Goal: Task Accomplishment & Management: Use online tool/utility

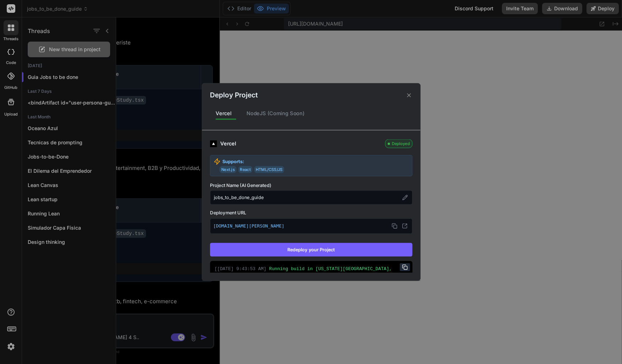
scroll to position [1081, 0]
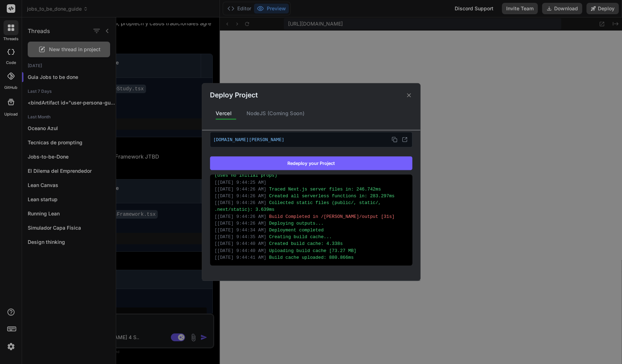
click at [410, 97] on icon at bounding box center [409, 95] width 7 height 7
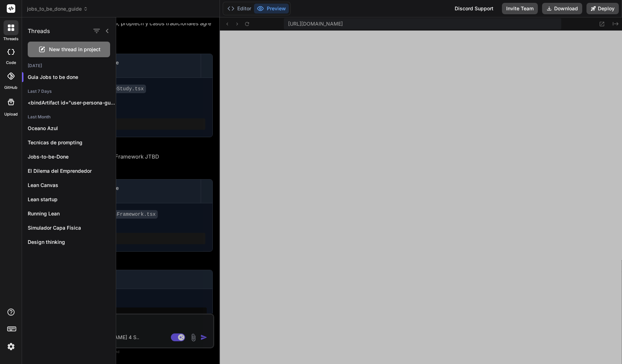
click at [45, 279] on div "Threads New thread in project [DATE] Guia Jobs to be done Last 7 Days <bindArti…" at bounding box center [69, 190] width 94 height 347
click at [65, 106] on p "<bindArtifact id="user-persona-guide" title="Guía Interactiva User Persona"> <b…" at bounding box center [72, 102] width 88 height 7
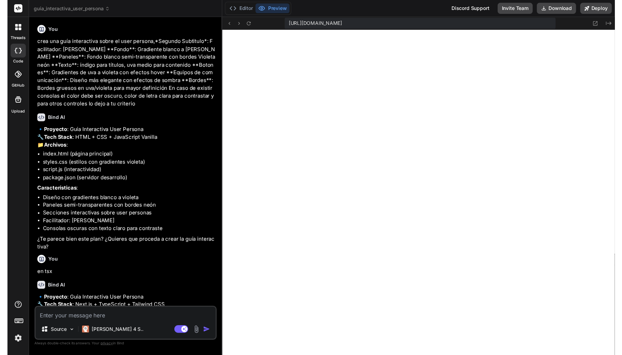
scroll to position [0, 0]
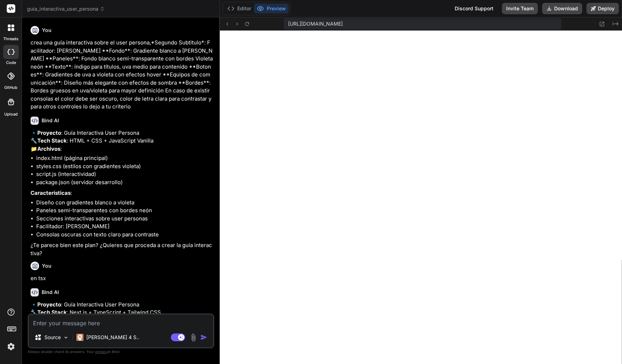
drag, startPoint x: 31, startPoint y: 42, endPoint x: 158, endPoint y: 108, distance: 143.1
click at [158, 108] on p "crea una guía interactiva sobre el user persona,*Segundo Subtitulo*: Facilitado…" at bounding box center [122, 75] width 182 height 72
copy p "crea una guía interactiva sobre el user persona,*Segundo Subtitulo*: Facilitado…"
click at [15, 32] on div at bounding box center [11, 27] width 15 height 15
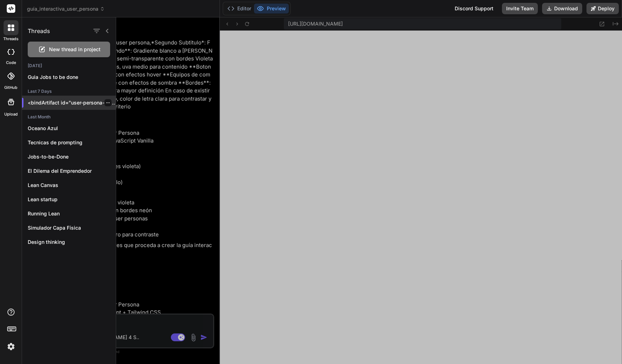
click at [107, 104] on div at bounding box center [108, 102] width 7 height 7
click at [106, 103] on icon "button" at bounding box center [108, 103] width 4 height 4
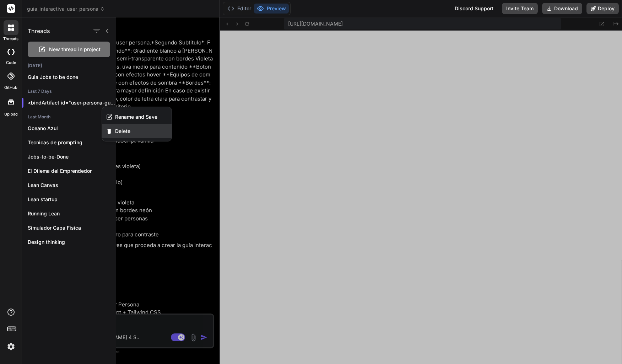
click at [121, 130] on span "Delete" at bounding box center [122, 131] width 15 height 7
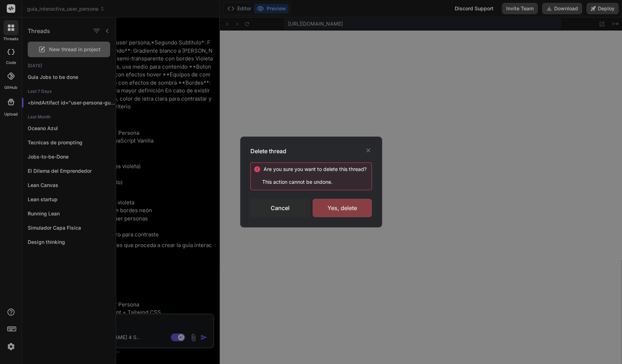
click at [340, 210] on div "Yes, delete" at bounding box center [342, 208] width 59 height 18
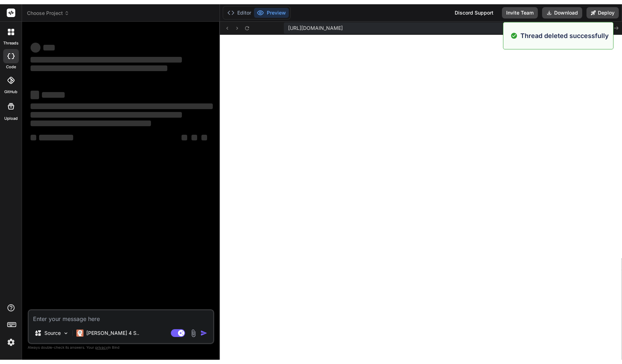
scroll to position [3323, 0]
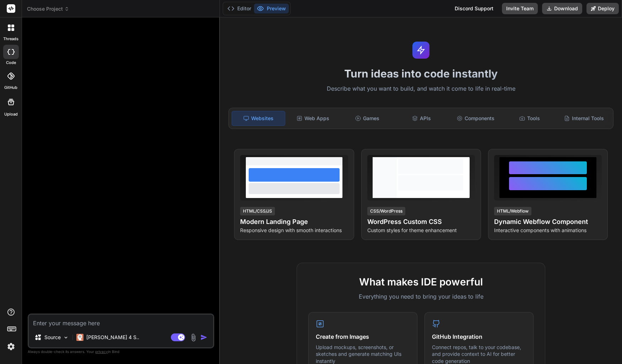
click at [73, 321] on textarea at bounding box center [121, 321] width 185 height 13
click at [193, 337] on img at bounding box center [193, 337] width 8 height 8
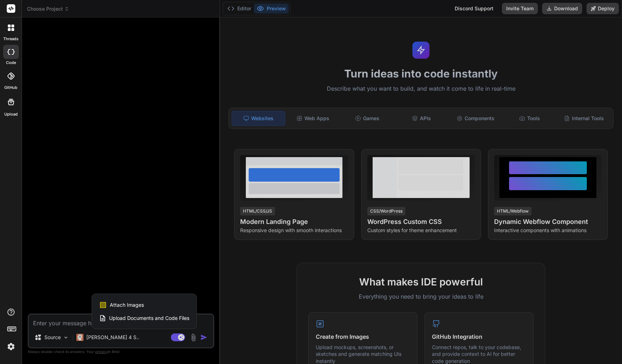
click at [151, 306] on div "Attach Images Image attachments are only supported in Claude and Gemini models." at bounding box center [144, 305] width 90 height 14
type textarea "x"
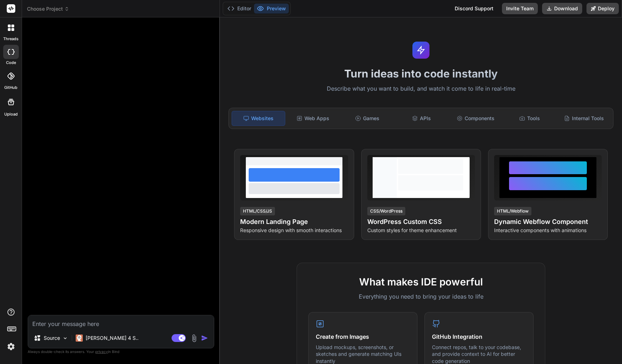
type input "C:\fakepath\canvas.png"
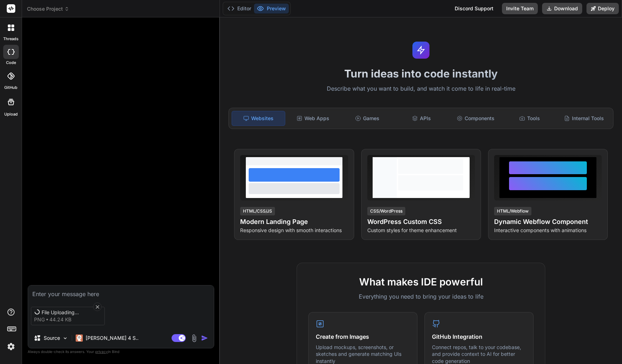
scroll to position [3148, 0]
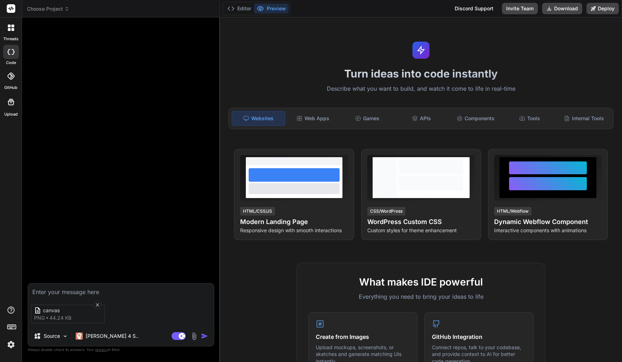
type textarea "x"
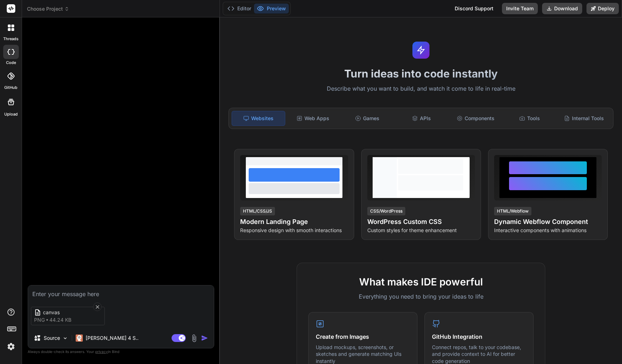
click at [80, 289] on textarea at bounding box center [121, 291] width 186 height 13
type textarea "c"
type textarea "x"
type textarea "cr"
type textarea "x"
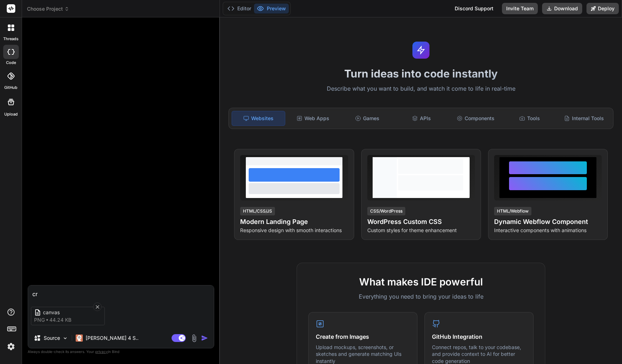
type textarea "cre"
type textarea "x"
type textarea "crea"
type textarea "x"
type textarea "crea"
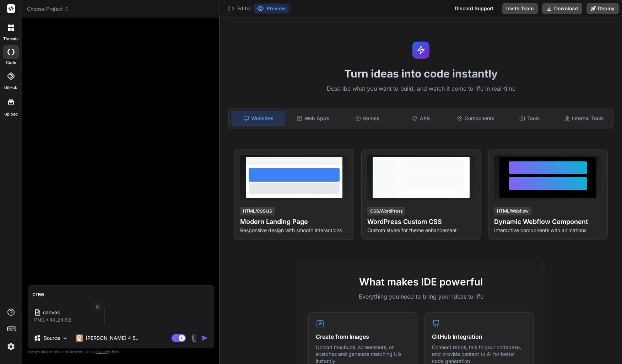
type textarea "x"
type textarea "crea u"
type textarea "x"
type textarea "crea un"
type textarea "x"
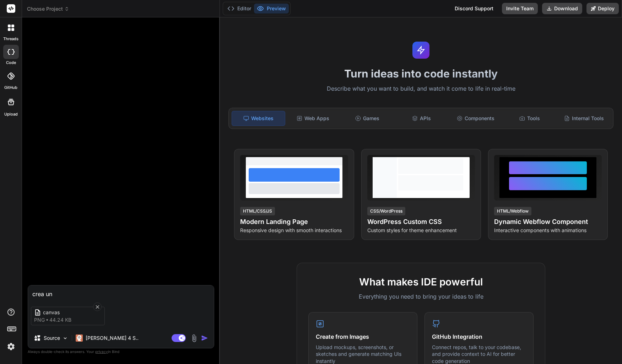
type textarea "crea una"
type textarea "x"
type textarea "crea una"
type textarea "x"
type textarea "crea una g"
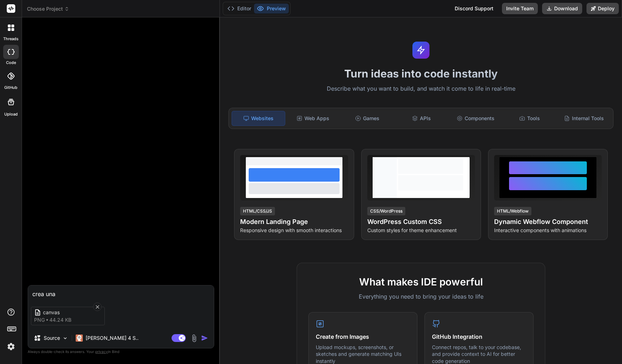
type textarea "x"
type textarea "crea una gu"
type textarea "x"
type textarea "crea una gui"
type textarea "x"
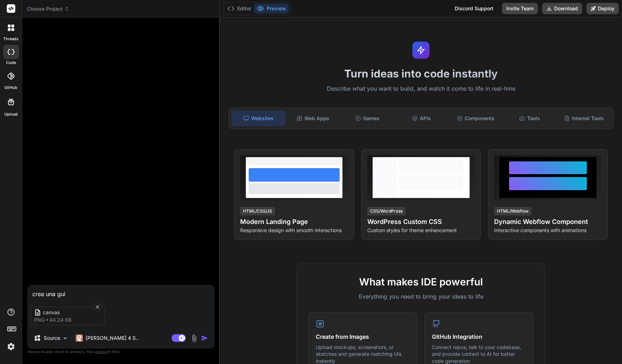
type textarea "crea una gui"
type textarea "x"
type textarea "crea una gui a"
type textarea "x"
type textarea "crea una gui"
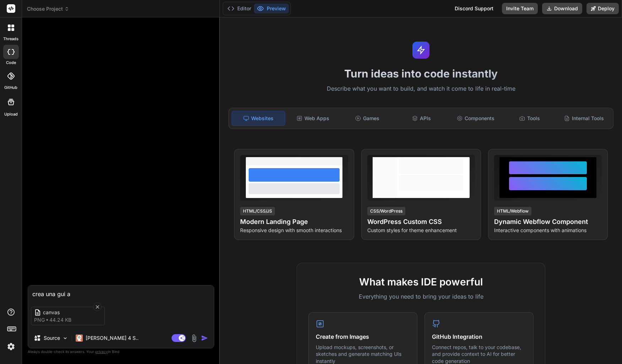
type textarea "x"
type textarea "crea una gui"
type textarea "x"
type textarea "crea una guia"
type textarea "x"
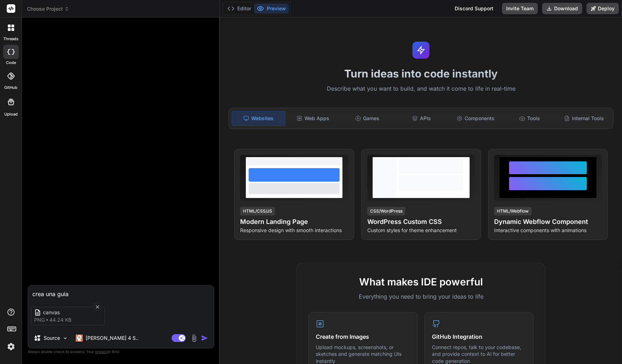
type textarea "crea una guia"
type textarea "x"
type textarea "crea una guia d"
type textarea "x"
type textarea "crea una guia de"
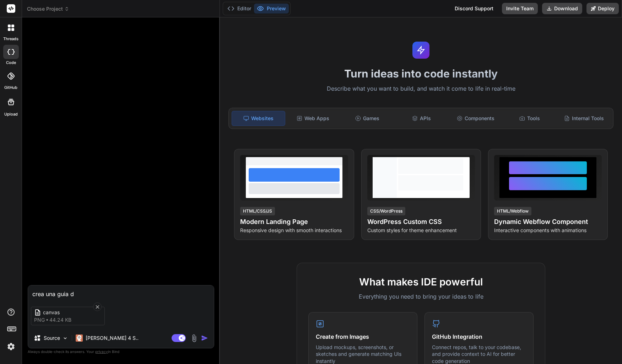
type textarea "x"
type textarea "crea una guia de"
type textarea "x"
type textarea "crea una guia de p"
type textarea "x"
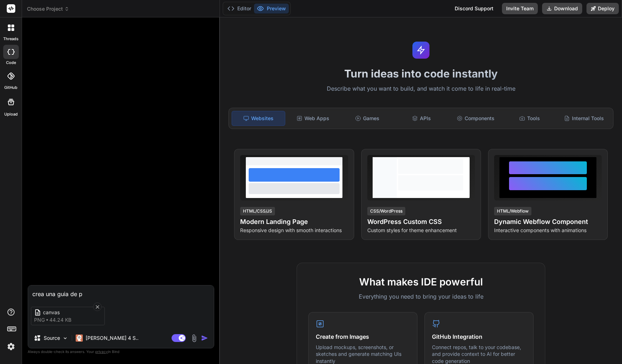
type textarea "crea una guia de pi"
type textarea "x"
type textarea "crea una guia de pit"
type textarea "x"
type textarea "crea una guia de pitc"
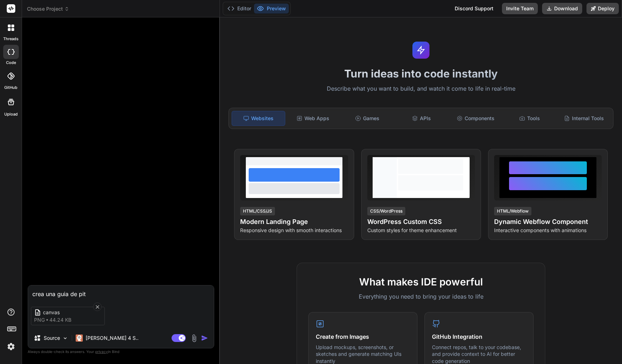
type textarea "x"
type textarea "crea una guia de pitch"
type textarea "x"
type textarea "crea una guia de pitch"
type textarea "x"
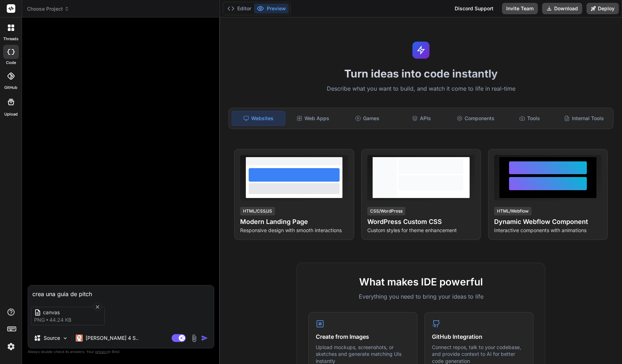
type textarea "crea una guia de pitch a"
type textarea "x"
type textarea "crea una guia de pitch a"
type textarea "x"
type textarea "crea una guia de pitch a p"
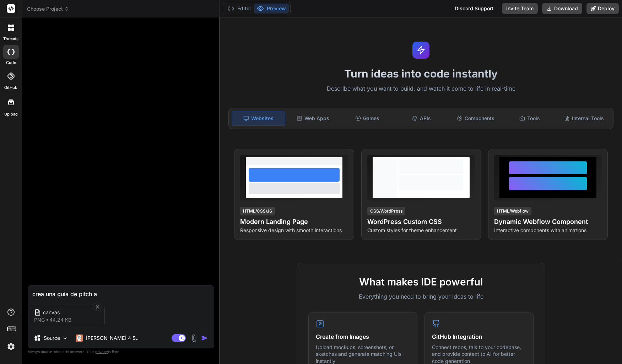
type textarea "x"
type textarea "crea una guia de pitch a pa"
type textarea "x"
type textarea "crea una guia de pitch a par"
type textarea "x"
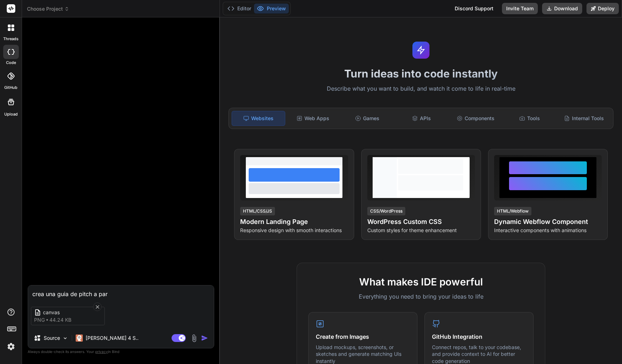
type textarea "crea una guia de pitch a part"
type textarea "x"
type textarea "crea una guia de pitch a parti"
type textarea "x"
type textarea "crea una guia de pitch a partir"
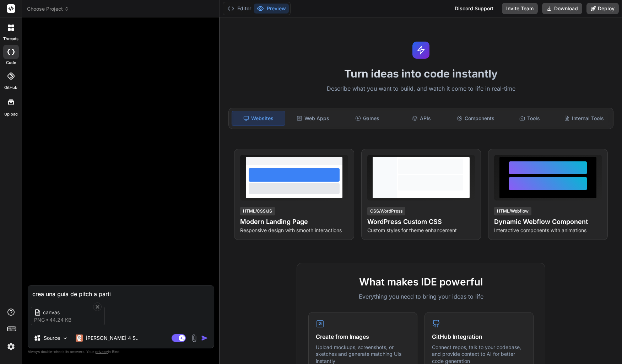
type textarea "x"
type textarea "crea una guia de pitch a partir"
type textarea "x"
type textarea "crea una guia de pitch da partir"
type textarea "x"
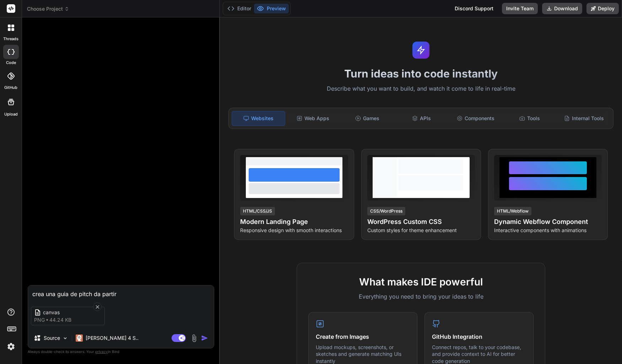
type textarea "crea una guia de pitch dea partir"
type textarea "x"
type textarea "crea una guia de pitch de a partir"
type textarea "x"
type textarea "crea una guia de pitch de na partir"
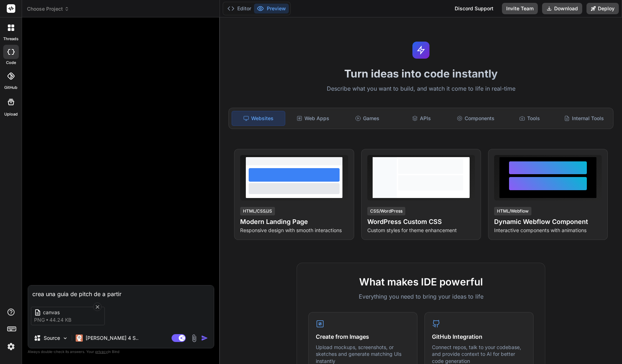
type textarea "x"
type textarea "crea una guia de pitch de nea partir"
type textarea "x"
type textarea "crea una guia de pitch de nega partir"
type textarea "x"
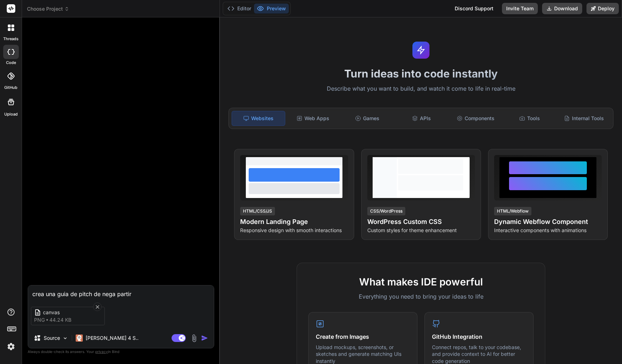
type textarea "crea una guia de pitch de negoa partir"
type textarea "x"
type textarea "crea una guia de pitch de negoca partir"
type textarea "x"
type textarea "crea una guia de pitch de negocia partir"
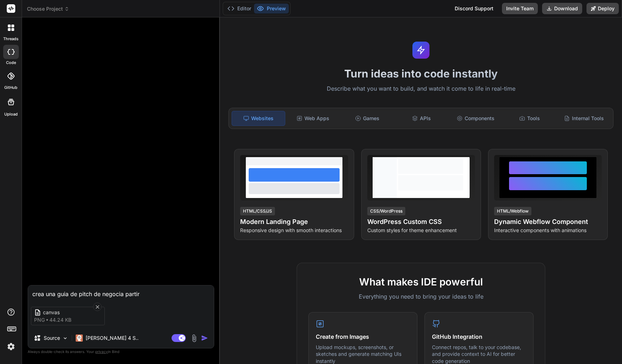
type textarea "x"
type textarea "crea una guia de pitch de negocioa partir"
type textarea "x"
type textarea "crea una guia de pitch de negocio a partir"
type textarea "x"
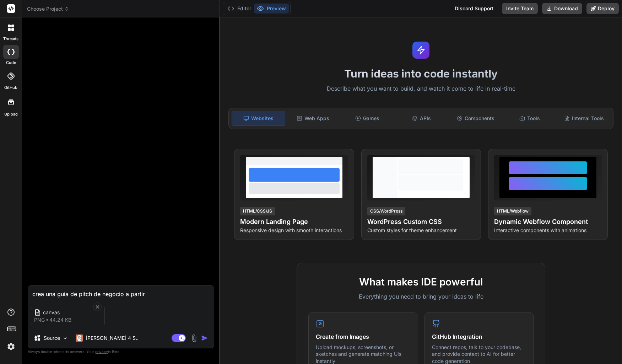
type textarea "crea una guia de pitch de negocio a partir d"
type textarea "x"
type textarea "crea una guia de pitch de negocio a partir de"
type textarea "x"
type textarea "crea una guia de pitch de negocio a partir de"
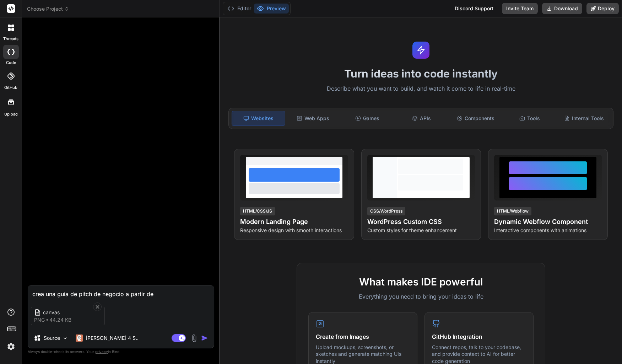
type textarea "x"
type textarea "crea una guia de pitch de negocio a partir de l"
type textarea "x"
type textarea "crea una guia de pitch de negocio a partir de le"
type textarea "x"
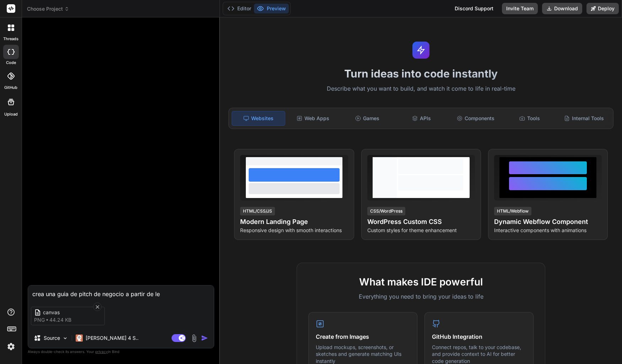
type textarea "crea una guia de pitch de negocio a partir de lea"
type textarea "x"
type textarea "crea una guia de pitch de negocio a partir de lean"
type textarea "x"
type textarea "crea una guia de pitch de negocio a partir de lean"
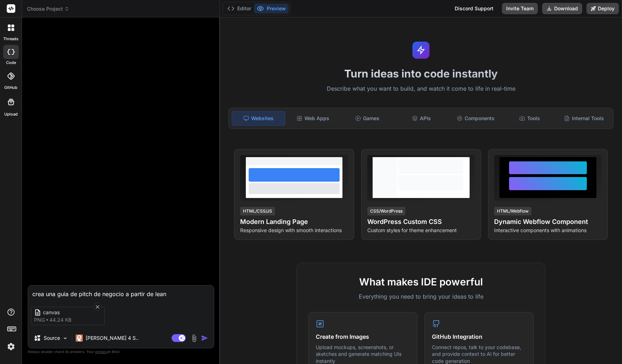
type textarea "x"
type textarea "crea una guia de pitch de negocio a partir de lean c"
type textarea "x"
type textarea "crea una guia de pitch de negocio a partir de lean ca"
type textarea "x"
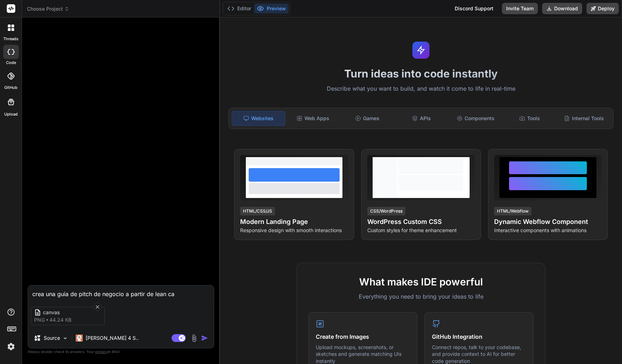
type textarea "crea una guia de pitch de negocio a partir de lean can"
type textarea "x"
type textarea "crea una guia de pitch de negocio a partir de [PERSON_NAME]"
type textarea "x"
type textarea "crea una guia de pitch de negocio a partir de [PERSON_NAME]"
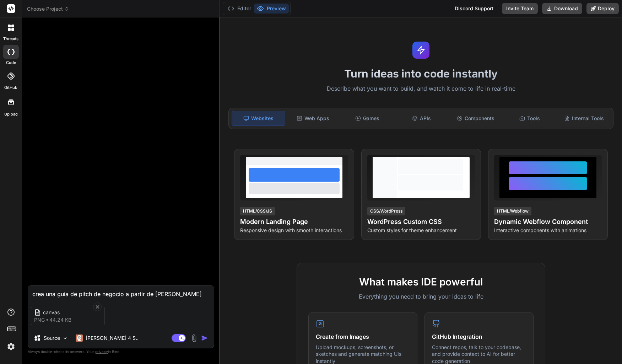
type textarea "x"
type textarea "crea una guia de pitch de negocio a partir de lean canvas"
type textarea "x"
type textarea "crea una guia de pitch de negocio a partir de lean canvas"
type textarea "x"
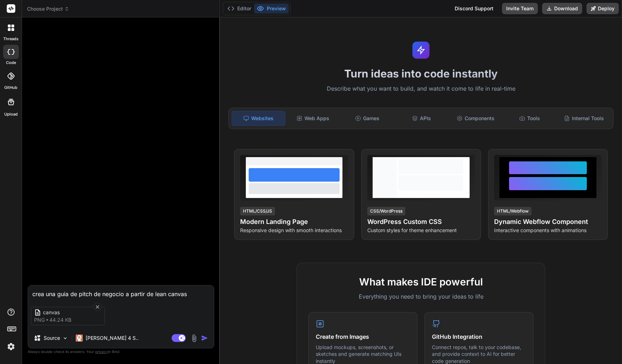
type textarea "crea una guia de pitch de negocio a partir de lean canvas c"
type textarea "x"
type textarea "crea una guia de pitch de negocio a partir de lean canvas cp"
type textarea "x"
type textarea "crea una guia de pitch de negocio a partir de lean canvas c"
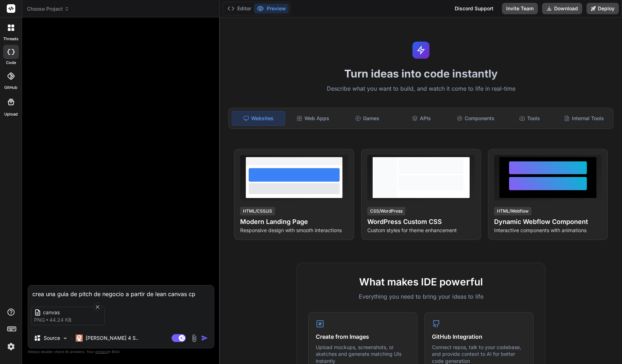
type textarea "x"
type textarea "crea una guia de pitch de negocio a partir de lean canvas co"
type textarea "x"
type textarea "crea una guia de pitch de negocio a partir de lean canvas com"
type textarea "x"
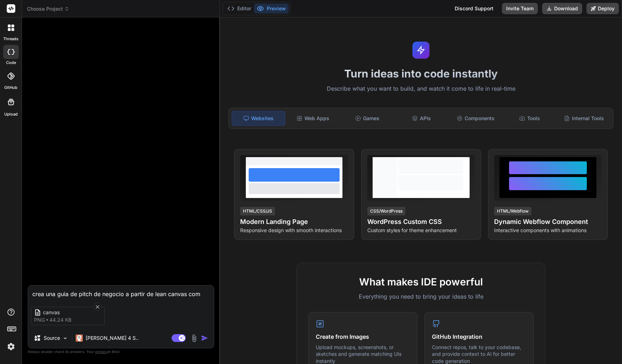
type textarea "crea una guia de pitch de negocio a partir de lean canvas como"
type textarea "x"
type textarea "crea una guia de pitch de negocio a partir de lean canvas como"
type textarea "x"
type textarea "crea una guia de pitch de negocio a partir de lean canvas como l"
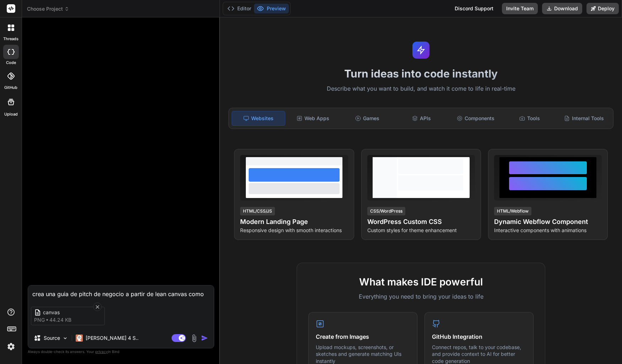
type textarea "x"
type textarea "crea una guia de pitch de negocio a partir de lean canvas como la"
type textarea "x"
type textarea "crea una guia de pitch de negocio a partir de lean canvas como la"
type textarea "x"
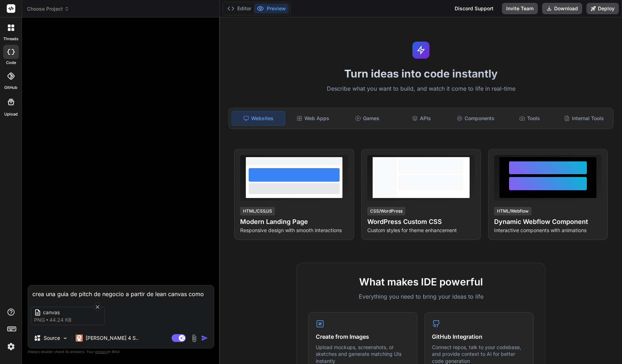
type textarea "crea una guia de pitch de negocio a partir de lean canvas como la i"
type textarea "x"
type textarea "crea una guia de pitch de negocio a partir de lean canvas como la im"
type textarea "x"
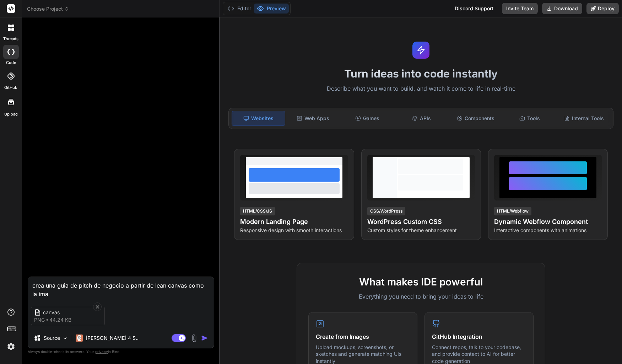
type textarea "crea una guia de pitch de negocio a partir de lean canvas como la imag"
type textarea "x"
type textarea "crea una guia de pitch de negocio a partir de lean canvas como la image"
type textarea "x"
type textarea "crea una guia de pitch de negocio a partir de lean canvas como la imagen"
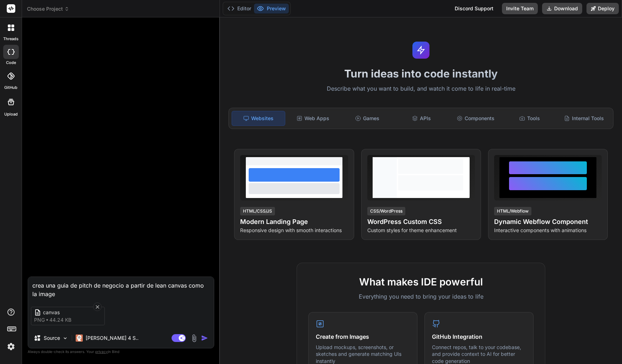
type textarea "x"
type textarea "crea una guia de pitch de negocio a partir de lean canvas como la imagen"
type textarea "x"
type textarea "crea una guia de pitch de negocio a partir de lean canvas como la imagen a"
type textarea "x"
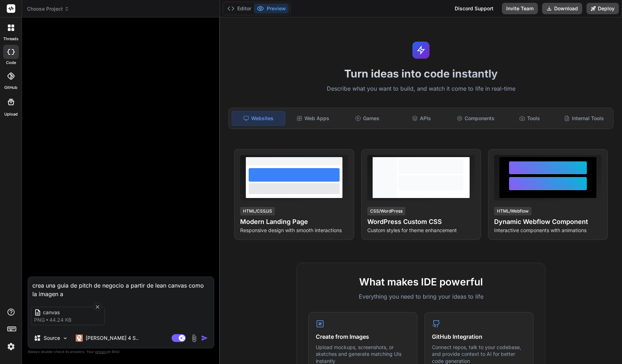
type textarea "crea una guia de pitch de negocio a partir de lean canvas como la imagen ad"
type textarea "x"
type textarea "crea una guia de pitch de negocio a partir de lean canvas como la imagen adj"
type textarea "x"
type textarea "crea una guia de pitch de negocio a partir de lean canvas como la imagen adju"
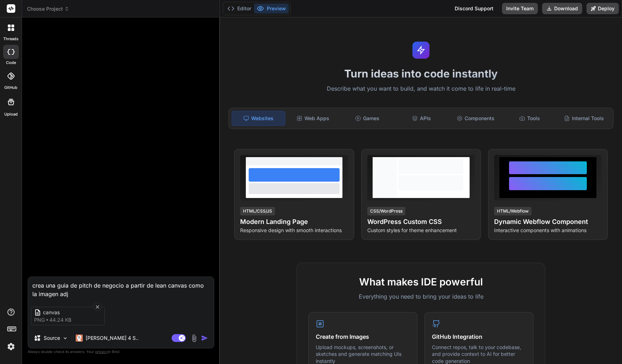
type textarea "x"
type textarea "crea una guia de pitch de negocio a partir de lean canvas como la imagen adjun"
type textarea "x"
type textarea "crea una guia de pitch de negocio a partir de lean canvas como la imagen adjunt"
type textarea "x"
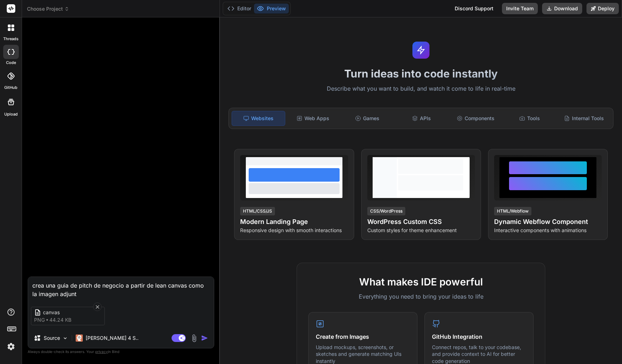
type textarea "crea una guia de pitch de negocio a partir de lean canvas como la imagen adjunta"
type textarea "x"
type textarea "crea una guia de pitch de negocio a partir de lean canvas como la imagen adjunt…"
type textarea "x"
type textarea "crea una guia de pitch de negocio a partir de lean canvas como la imagen adjunta"
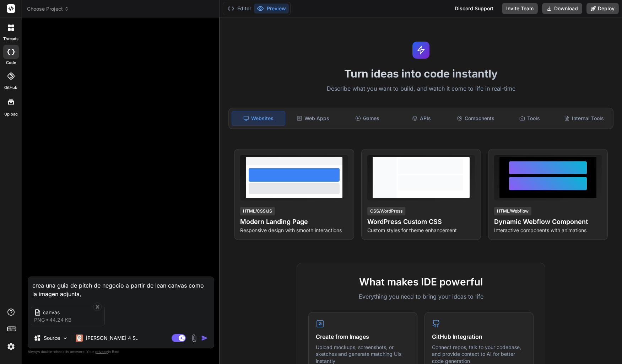
type textarea "x"
type textarea "crea una guia de pitch de negocio a partir de lean canvas como la imagen adjunt…"
type textarea "x"
type textarea "crea una guia de pitch de negocio a partir de lean canvas como la imagen adjunt…"
click at [89, 290] on textarea "crea una guia de pitch de negocio a partir de lean canvas como la imagen adjunt…" at bounding box center [121, 287] width 186 height 21
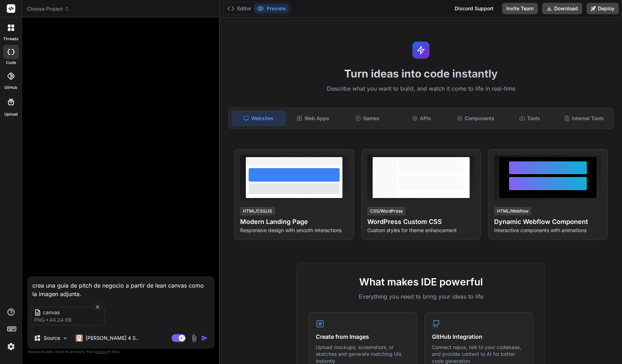
type textarea "x"
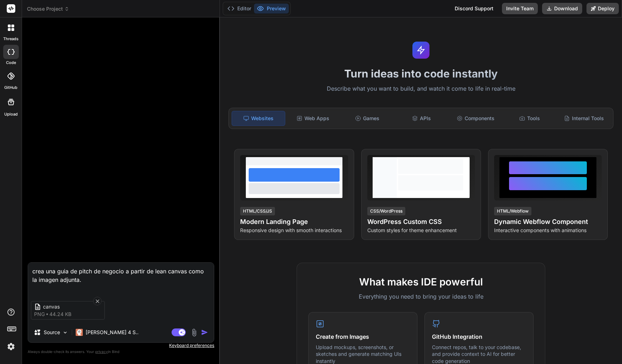
paste textarea "*Segundo Subtitulo*: Facilitador: [PERSON_NAME] **Fondo**: Gradiente blanco a […"
type textarea "crea una guia de pitch de negocio a partir de lean canvas como la imagen adjunt…"
type textarea "x"
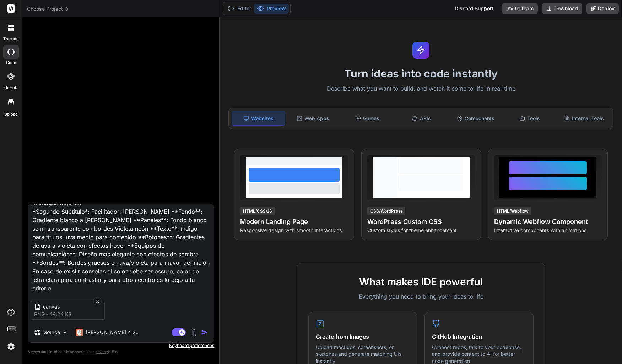
type textarea "crea una guia de pitch de negocio a partir de lean canvas como la imagen adjunt…"
click at [204, 333] on img "button" at bounding box center [204, 332] width 7 height 7
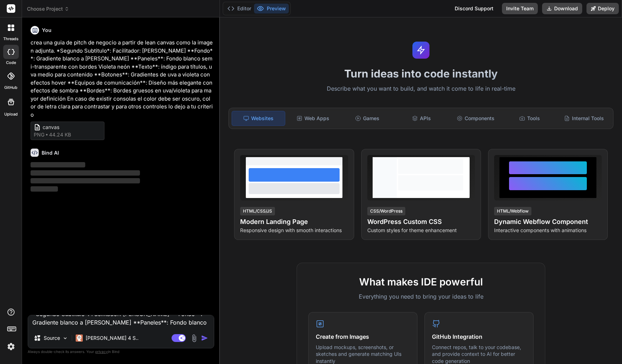
scroll to position [0, 0]
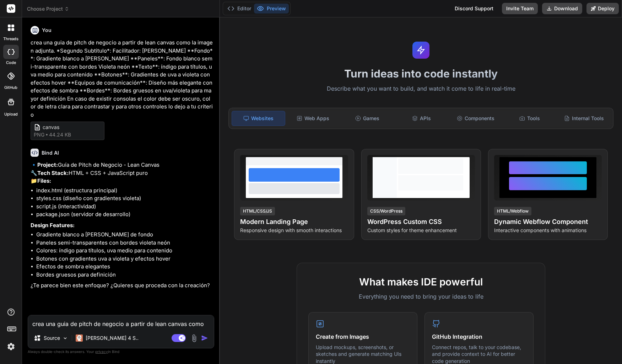
type textarea "x"
click at [115, 324] on textarea "crea una guia de pitch de negocio a partir de lean canvas como la imagen adjunt…" at bounding box center [121, 321] width 186 height 13
type textarea "l"
type textarea "x"
type textarea "la"
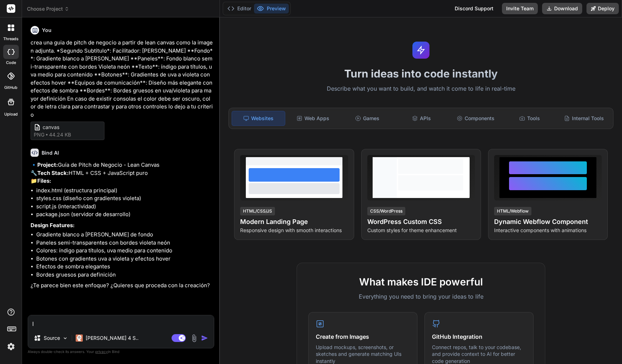
type textarea "x"
type textarea "la"
type textarea "x"
type textarea "la cr"
type textarea "x"
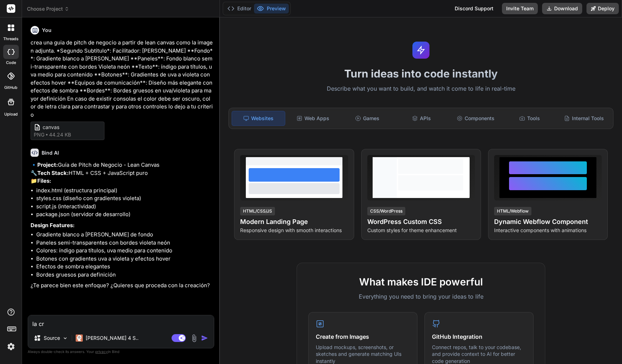
type textarea "la cre"
type textarea "x"
type textarea "la crea"
type textarea "x"
type textarea "la creac"
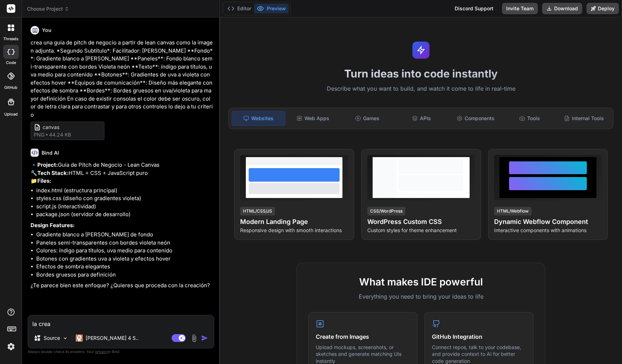
type textarea "x"
type textarea "la creaci"
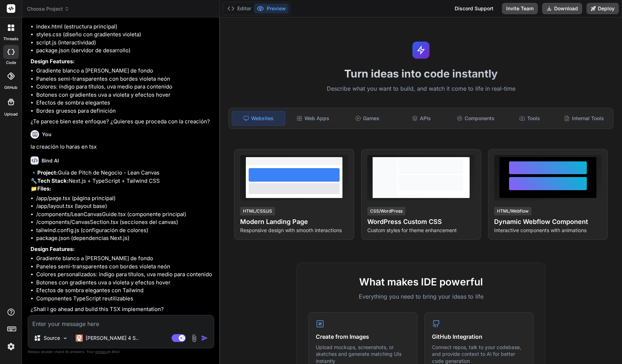
scroll to position [188, 0]
click at [122, 327] on textarea at bounding box center [121, 321] width 186 height 13
click at [206, 339] on img "button" at bounding box center [204, 338] width 7 height 7
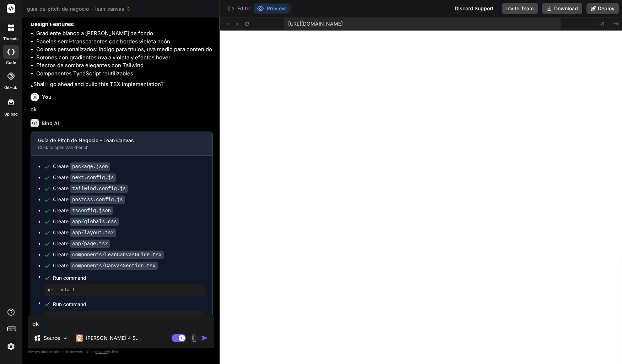
scroll to position [1993, 0]
click at [90, 321] on textarea "ok" at bounding box center [121, 321] width 186 height 13
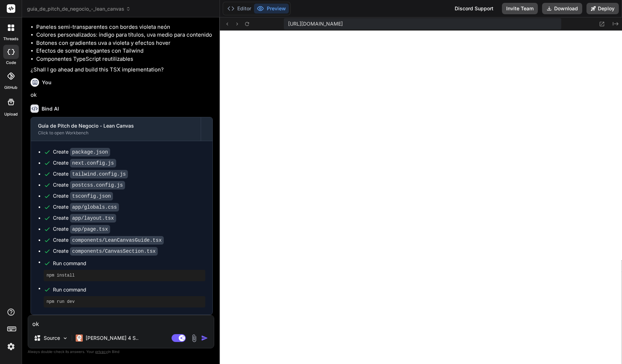
scroll to position [428, 0]
click at [114, 325] on textarea "ok" at bounding box center [121, 321] width 186 height 13
click at [143, 324] on textarea "ok" at bounding box center [121, 321] width 186 height 13
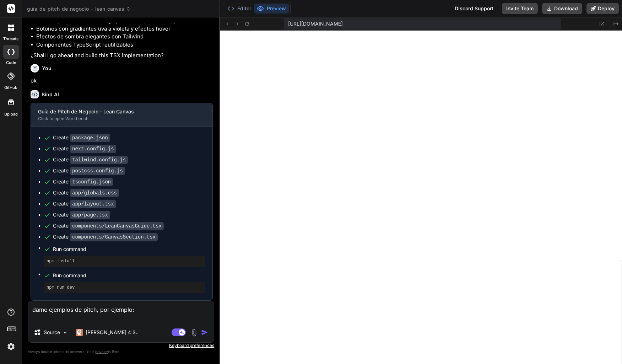
paste textarea "(Loremips) Dolorsi am consectetur ad elitse do Eiu Temporinc, ¡ut labor etdolor…"
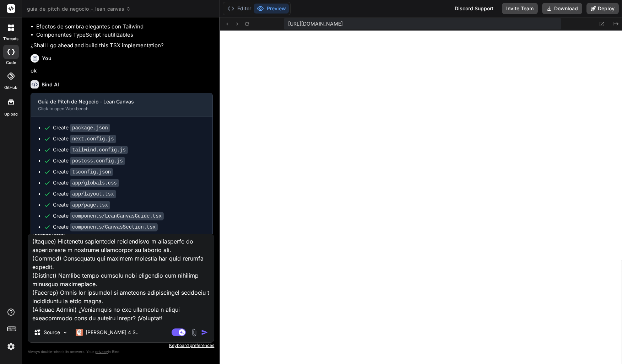
scroll to position [129, 0]
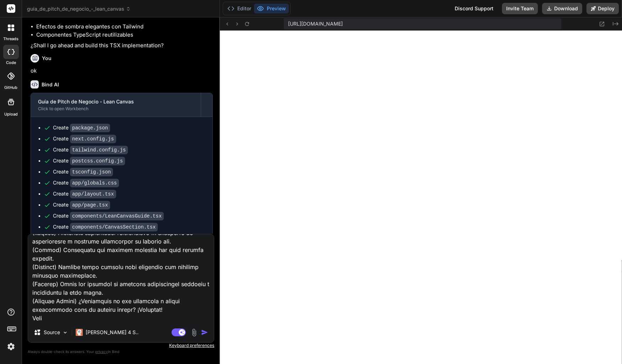
click at [53, 319] on textarea at bounding box center [121, 278] width 186 height 88
paste textarea "(Problema) ¿Cansado de enviarte archivos por email a ti mismo? ¿De perder tu US…"
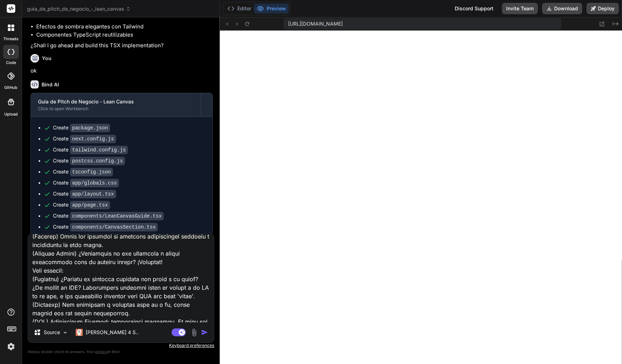
scroll to position [171, 0]
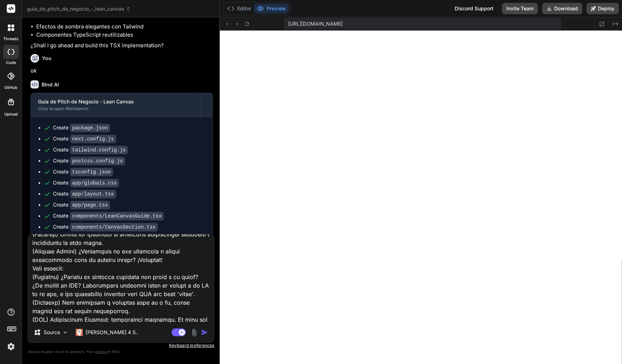
click at [175, 293] on textarea at bounding box center [121, 278] width 186 height 88
click at [100, 302] on textarea at bounding box center [121, 278] width 186 height 88
click at [186, 303] on textarea at bounding box center [121, 278] width 186 height 88
click at [187, 303] on textarea at bounding box center [121, 278] width 186 height 88
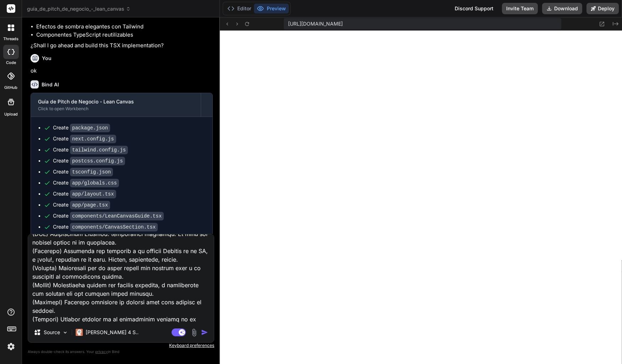
scroll to position [257, 0]
click at [206, 333] on img "button" at bounding box center [204, 332] width 7 height 7
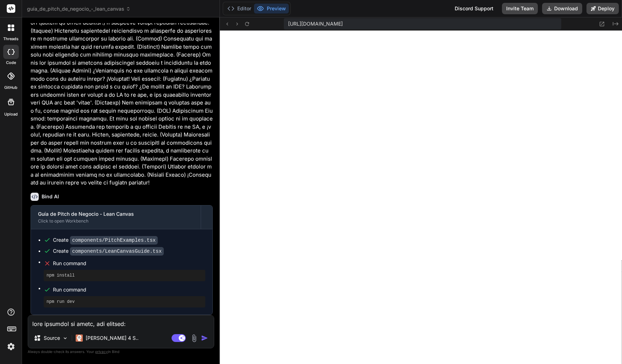
scroll to position [811, 0]
click at [126, 326] on textarea at bounding box center [121, 321] width 186 height 13
paste textarea "Error: Element type is invalid: expected a string (for built-in components) or …"
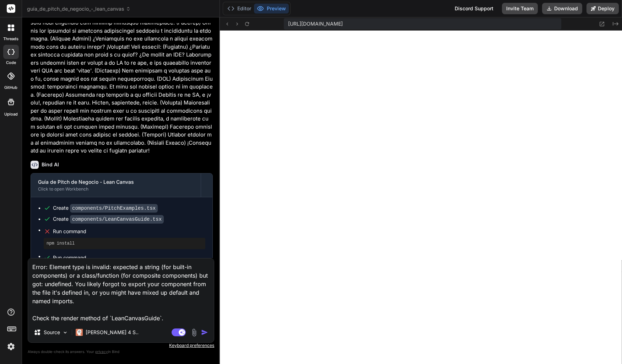
click at [207, 334] on img "button" at bounding box center [204, 332] width 7 height 7
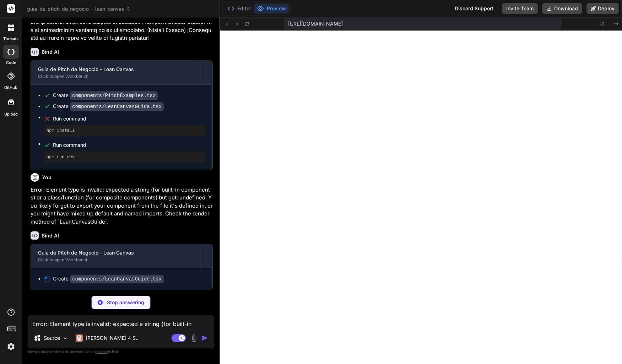
scroll to position [956, 0]
click at [239, 10] on button "Editor" at bounding box center [240, 9] width 30 height 10
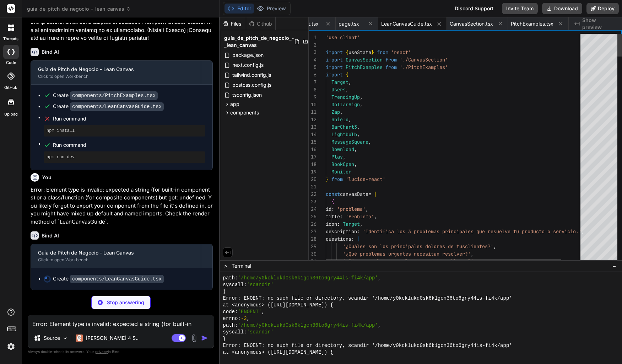
scroll to position [931, 0]
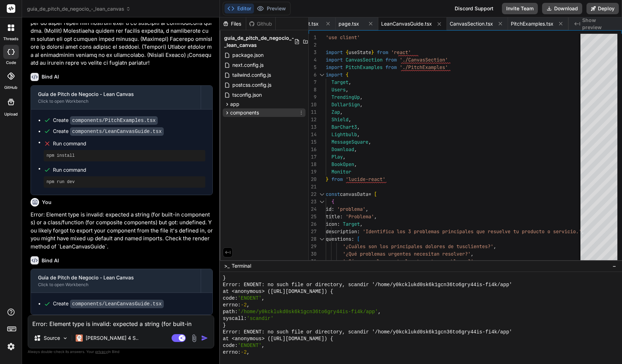
click at [227, 114] on icon at bounding box center [227, 113] width 6 height 6
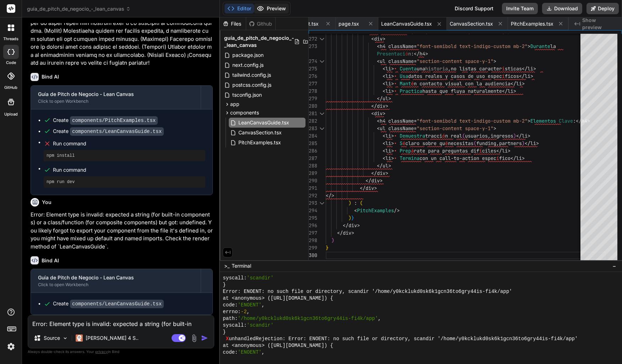
click at [276, 9] on button "Preview" at bounding box center [271, 9] width 35 height 10
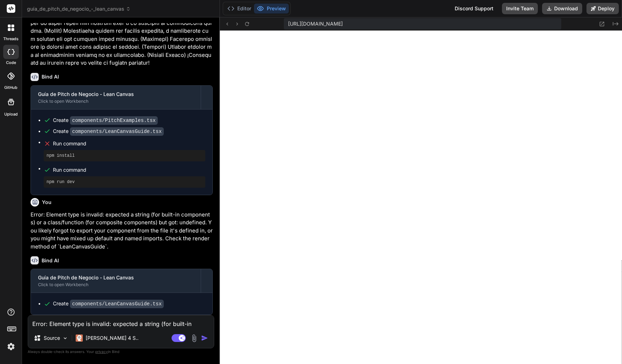
click at [155, 328] on textarea "Error: Element type is invalid: expected a string (for built-in components) or …" at bounding box center [121, 321] width 186 height 13
drag, startPoint x: 68, startPoint y: 328, endPoint x: 10, endPoint y: 324, distance: 58.4
click at [28, 324] on textarea "La e" at bounding box center [121, 321] width 186 height 13
click at [95, 326] on textarea "retira el panel de" at bounding box center [121, 321] width 186 height 13
paste textarea "Estructura Recomendada del Pitch (10 minutos)"
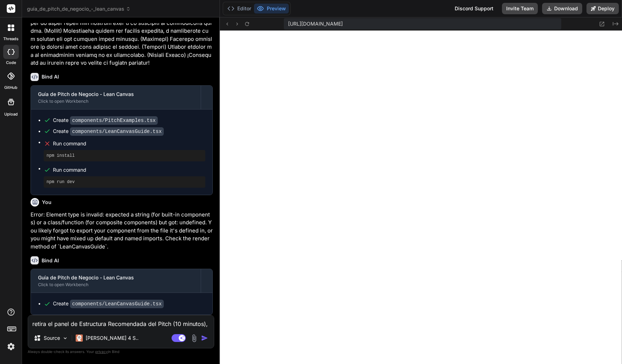
click at [210, 326] on textarea "retira el panel de Estructura Recomendada del Pitch (10 minutos)," at bounding box center [121, 321] width 186 height 13
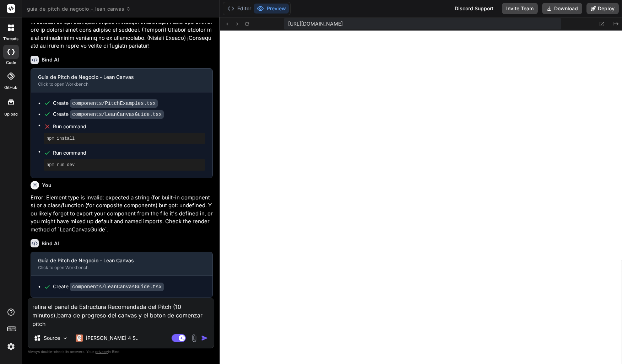
click at [205, 340] on img "button" at bounding box center [204, 338] width 7 height 7
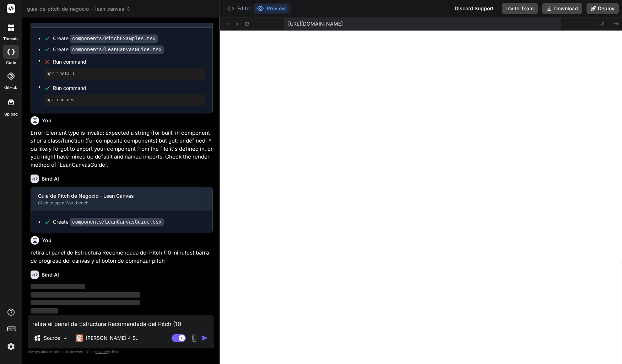
scroll to position [1006, 0]
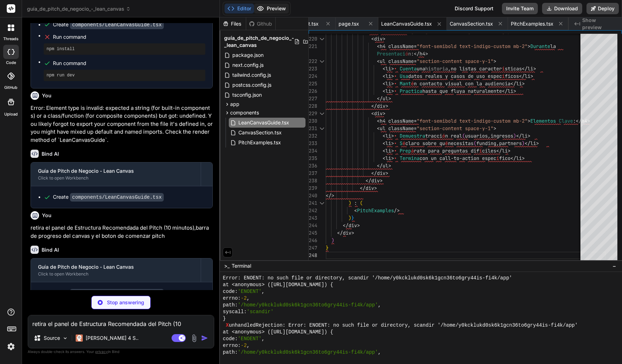
click at [262, 12] on icon at bounding box center [260, 8] width 7 height 7
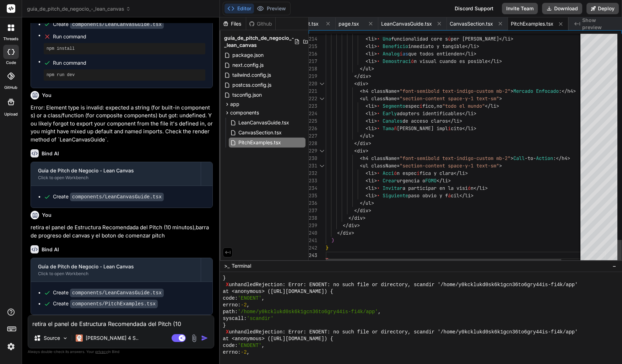
scroll to position [1038, 0]
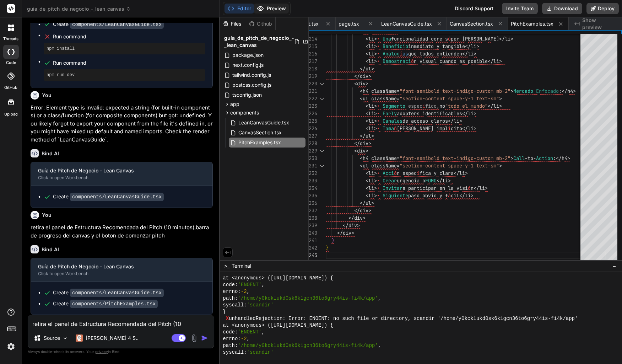
click at [275, 8] on button "Preview" at bounding box center [271, 9] width 35 height 10
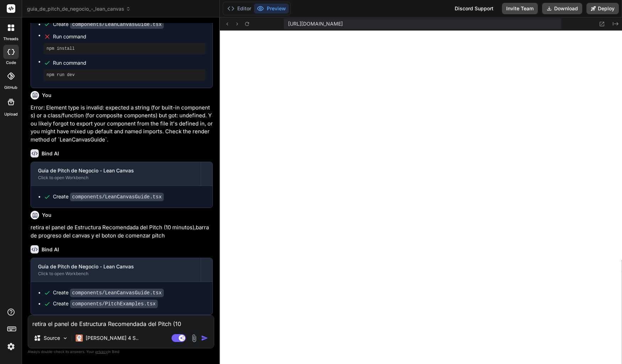
click at [122, 325] on textarea "retira el panel de Estructura Recomendada del Pitch (10 minutos),barra de progr…" at bounding box center [121, 321] width 186 height 13
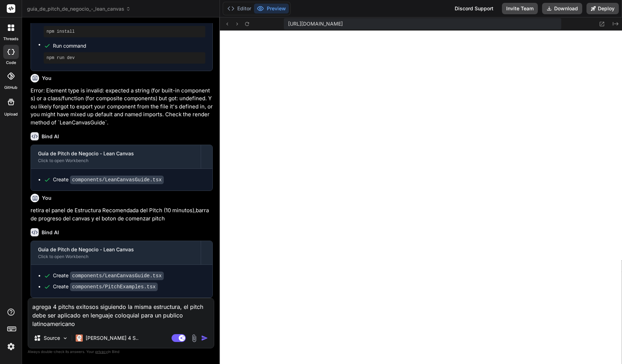
click at [161, 319] on textarea "agrega 4 pitchs exitosos siguiendo la misma estructura, el pitch debe ser aplic…" at bounding box center [121, 313] width 186 height 30
click at [205, 341] on img "button" at bounding box center [204, 338] width 7 height 7
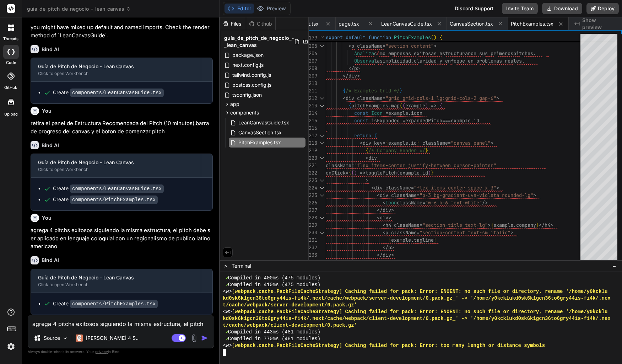
scroll to position [6755, 0]
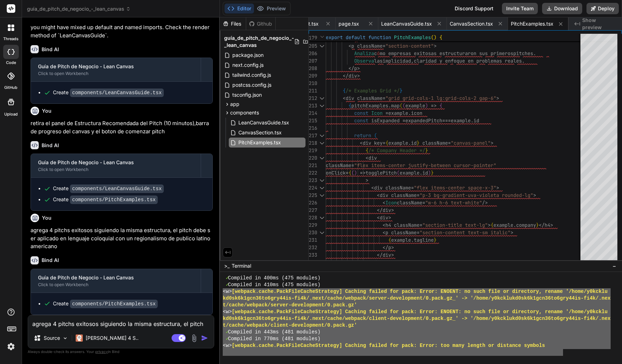
drag, startPoint x: 564, startPoint y: 351, endPoint x: 224, endPoint y: 293, distance: 344.3
click at [224, 293] on div "✓ Compiled in 400ms (475 modules) ✓ Compiled in 410ms (475 modules) <w> [webpac…" at bounding box center [417, 315] width 388 height 81
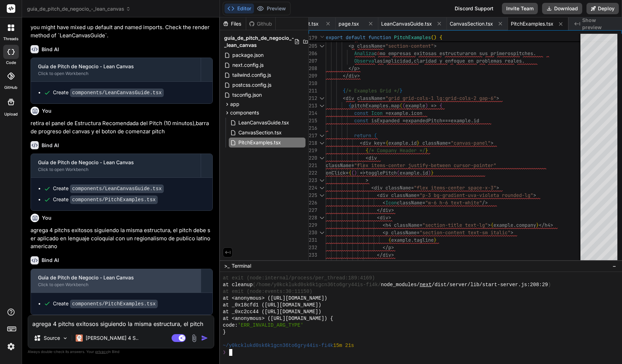
scroll to position [6754, 0]
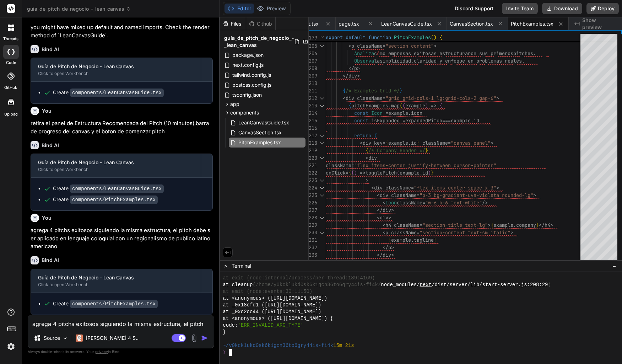
click at [144, 323] on textarea "agrega 4 pitchs exitosos siguiendo la misma estructura, el pitch debe ser aplic…" at bounding box center [121, 321] width 186 height 13
paste textarea "**Problema:** ¿Cansado de enviarte archivos por email a ti mismo? ¿De perder tu…"
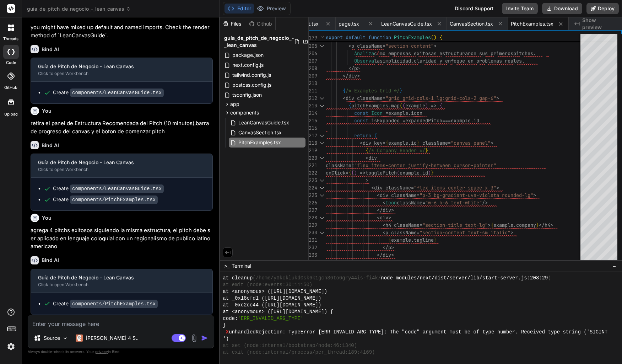
scroll to position [6718, 0]
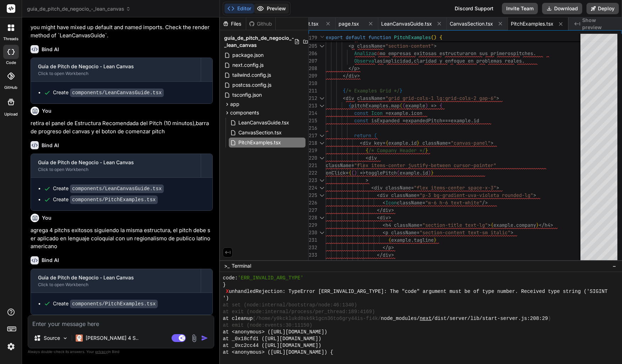
click at [278, 9] on button "Preview" at bounding box center [271, 9] width 35 height 10
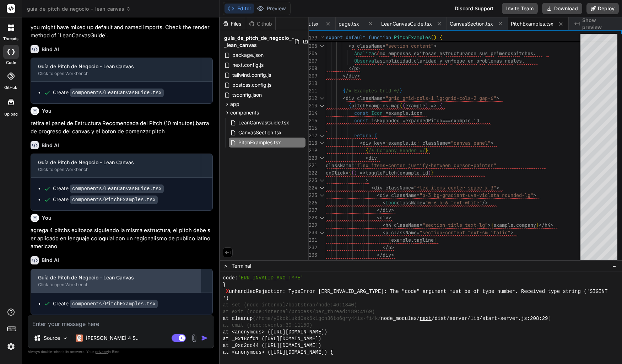
scroll to position [1142, 0]
click at [156, 288] on div "Guía de Pitch de Negocio - Lean Canvas Click to open Workbench" at bounding box center [116, 280] width 170 height 23
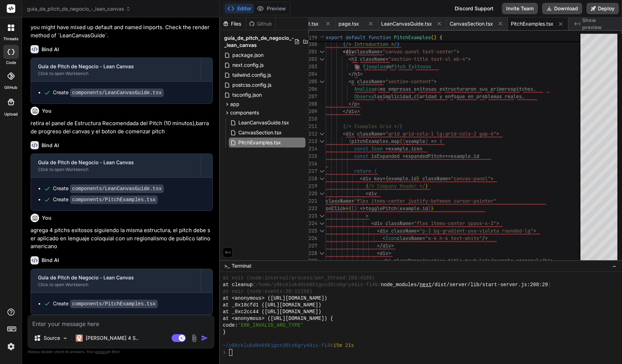
scroll to position [6755, 0]
click at [116, 326] on textarea at bounding box center [121, 321] width 186 height 13
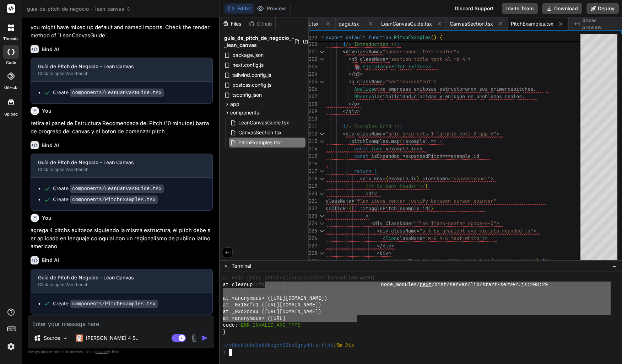
click at [295, 334] on div "}" at bounding box center [417, 332] width 388 height 7
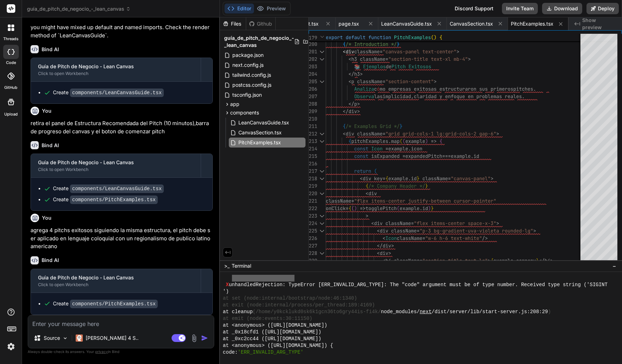
scroll to position [6646, 0]
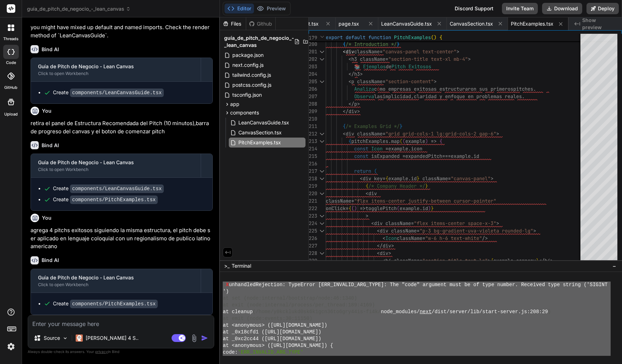
drag, startPoint x: 296, startPoint y: 338, endPoint x: 222, endPoint y: 286, distance: 90.6
click at [222, 286] on div "!!!!!!!!!!!!!!!!!!!!!!!!!!!!!!!! ,,,,,,,,,,,,,,,,,,,,,,,,,,,,,,,, X unhandledRe…" at bounding box center [421, 318] width 402 height 92
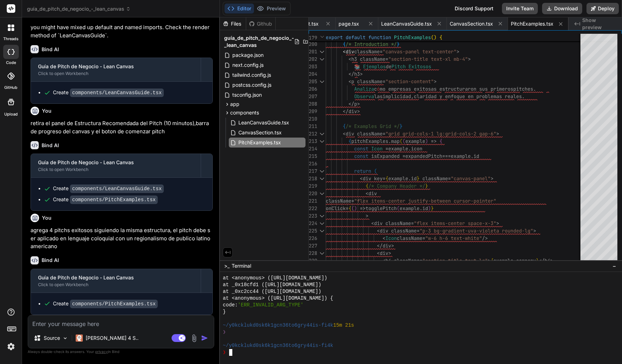
scroll to position [6754, 0]
click at [95, 323] on textarea at bounding box center [121, 321] width 186 height 13
paste textarea "**Problema:** ¿Cansado de enviarte archivos por email a ti mismo? ¿De perder tu…"
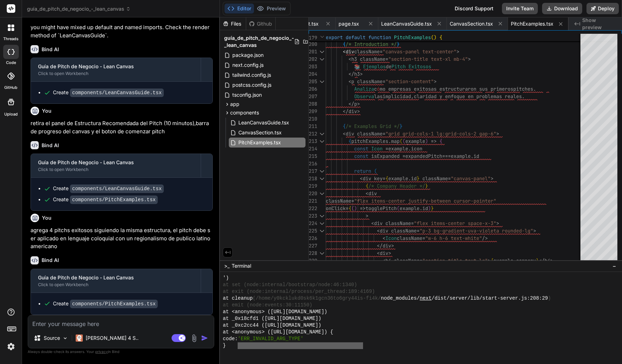
scroll to position [6682, 0]
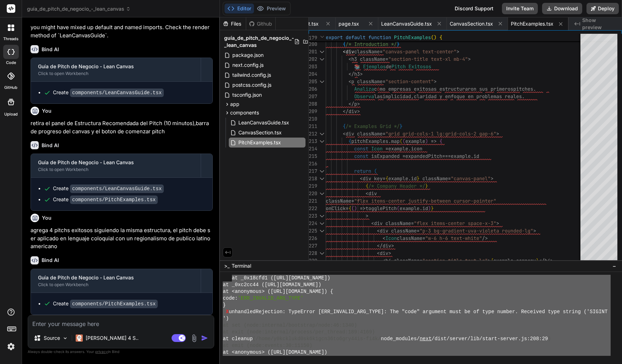
drag, startPoint x: 362, startPoint y: 311, endPoint x: 232, endPoint y: 280, distance: 132.7
click at [232, 279] on div "at _0x18cfd1 ([URL][DOMAIN_NAME]) at _0xc2cc44 ([URL][DOMAIN_NAME]) at <anonymo…" at bounding box center [417, 315] width 388 height 81
click at [64, 325] on textarea at bounding box center [121, 321] width 186 height 13
paste textarea "at _0x18cfd1 ([URL][DOMAIN_NAME]) at _0xc2cc44 ([URL][DOMAIN_NAME]) at <anonymo…"
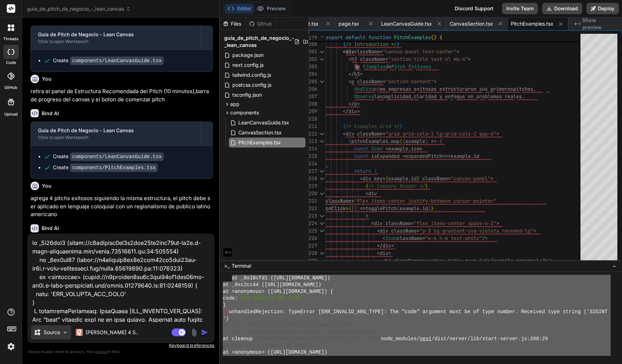
scroll to position [137, 0]
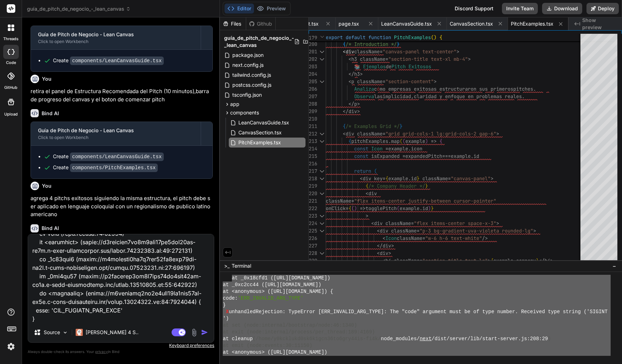
click at [203, 334] on img "button" at bounding box center [204, 332] width 7 height 7
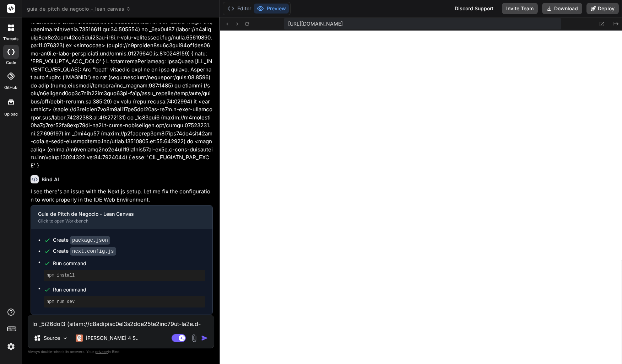
scroll to position [6261, 0]
click at [96, 324] on textarea at bounding box center [121, 321] width 186 height 13
paste textarea "El Poder del Lenguaje Coloquial en Pitches Latinos"
click at [52, 323] on textarea "El Poder del Lenguaje Coloquial en Pitches Latinos" at bounding box center [121, 321] width 186 height 13
click at [203, 337] on img "button" at bounding box center [204, 338] width 7 height 7
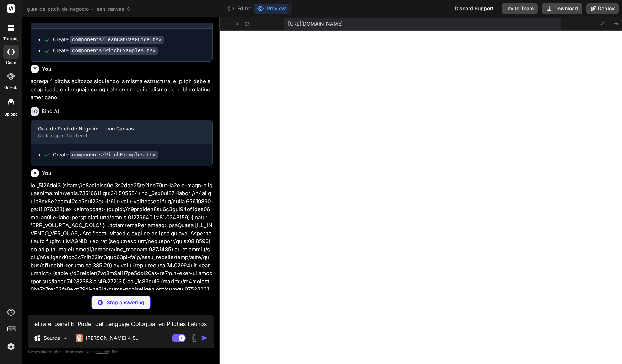
scroll to position [1261, 0]
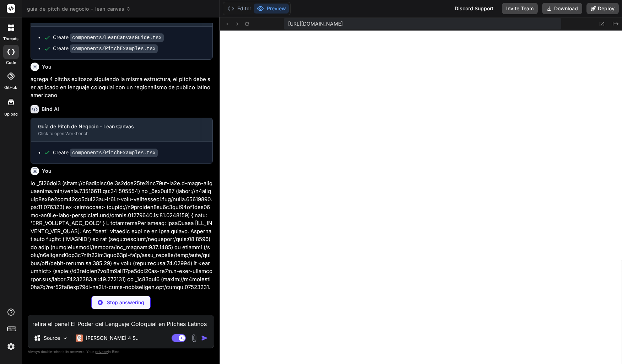
click at [124, 321] on textarea "retira el panel El Poder del Lenguaje Coloquial en Pitches Latinos" at bounding box center [121, 321] width 186 height 13
paste textarea "Carnal,"
click at [135, 327] on textarea "este tipo de lenguaje Carnal,, loco" at bounding box center [121, 321] width 186 height 13
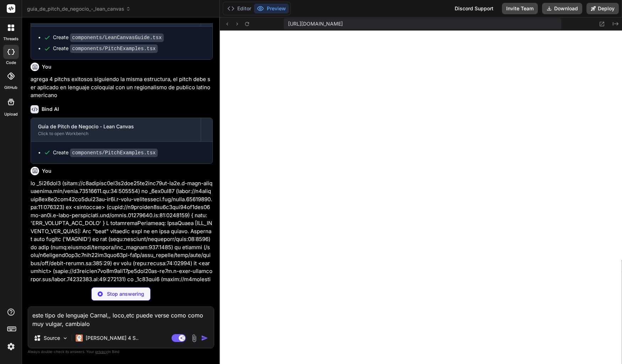
click at [103, 325] on textarea "este tipo de lenguaje Carnal,, loco,etc puede verse como como muy vulgar, cambi…" at bounding box center [121, 317] width 186 height 21
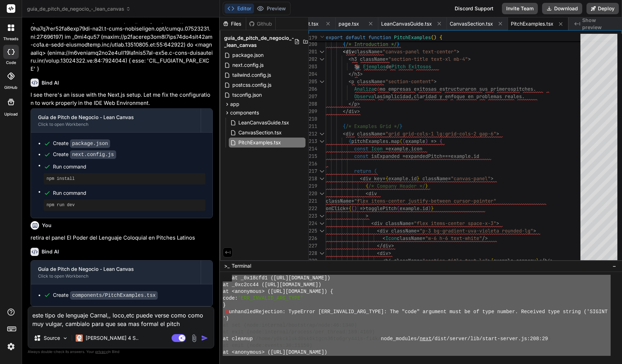
scroll to position [1544, 0]
click at [278, 10] on button "Preview" at bounding box center [271, 9] width 35 height 10
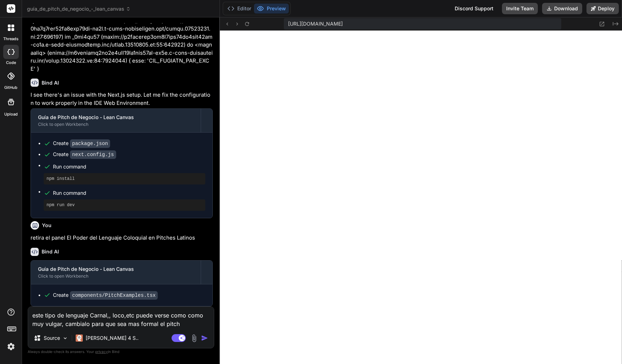
click at [205, 338] on img "button" at bounding box center [204, 338] width 7 height 7
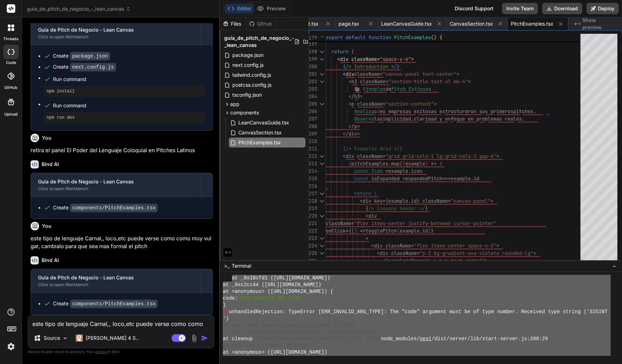
scroll to position [6180, 0]
click at [280, 12] on button "Preview" at bounding box center [271, 9] width 35 height 10
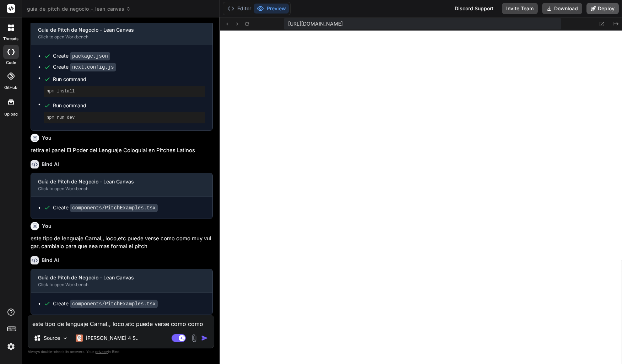
click at [600, 11] on button "Deploy" at bounding box center [603, 8] width 32 height 11
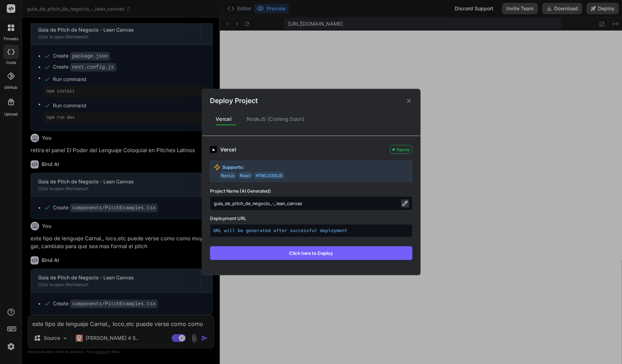
scroll to position [6140, 0]
click at [405, 205] on icon at bounding box center [405, 203] width 6 height 6
click at [362, 207] on input "guía_de_pitch_de_negocio_-_lean_canvas" at bounding box center [311, 203] width 203 height 14
click at [320, 252] on button "Click here to Deploy" at bounding box center [311, 253] width 203 height 14
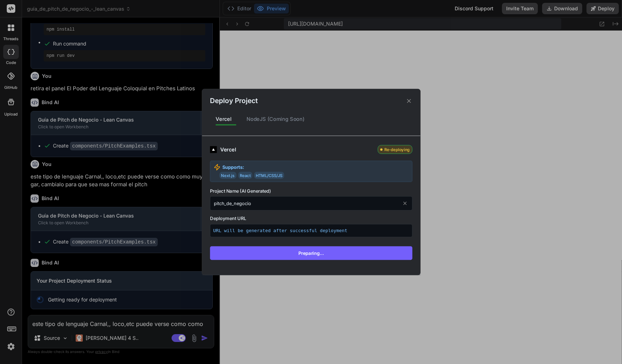
scroll to position [1693, 0]
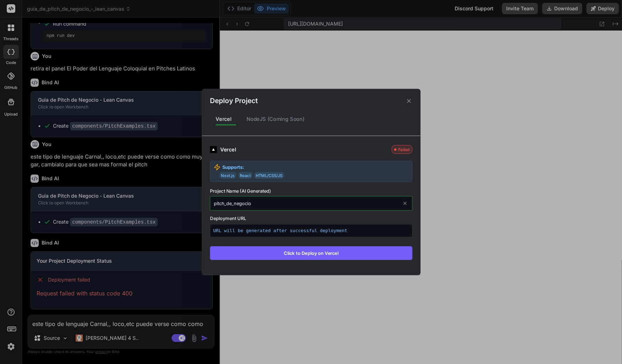
click at [263, 204] on input "pitch_de_negocio" at bounding box center [311, 203] width 203 height 14
click at [261, 204] on input "pitch_de_negocio" at bounding box center [311, 203] width 203 height 14
click at [259, 204] on input "pitch_de_negocio" at bounding box center [311, 203] width 203 height 14
click at [281, 104] on div "Deploy Project" at bounding box center [311, 97] width 218 height 17
drag, startPoint x: 259, startPoint y: 204, endPoint x: 144, endPoint y: 193, distance: 116.1
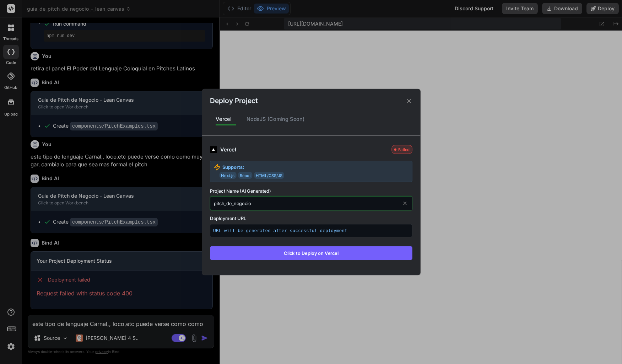
click at [210, 196] on input "pitch_de_negocio" at bounding box center [311, 203] width 203 height 14
paste input "business"
drag, startPoint x: 250, startPoint y: 204, endPoint x: 344, endPoint y: 204, distance: 94.2
click at [343, 204] on input "business_pitch_de_negocio" at bounding box center [311, 203] width 203 height 14
click at [343, 251] on button "Click to Deploy on Vercel" at bounding box center [311, 253] width 203 height 14
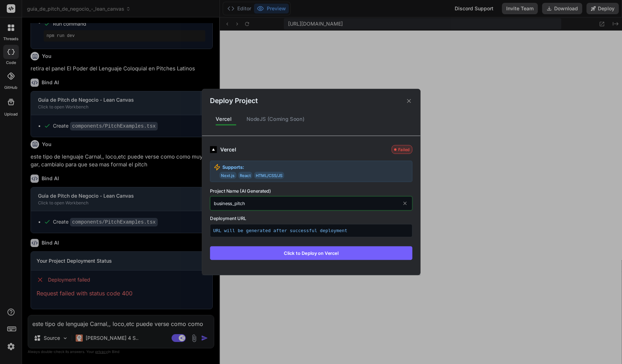
drag, startPoint x: 255, startPoint y: 202, endPoint x: 130, endPoint y: 196, distance: 124.2
click at [210, 196] on input "business_pitch" at bounding box center [311, 203] width 203 height 14
click at [412, 100] on icon at bounding box center [409, 100] width 7 height 7
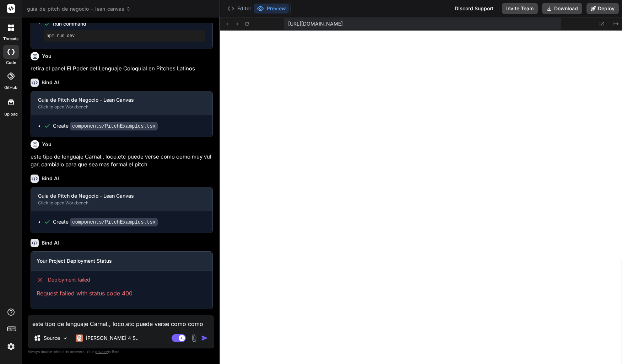
scroll to position [1713, 0]
click at [137, 325] on textarea "este tipo de lenguaje Carnal,, loco,etc puede verse como como muy vulgar, cambi…" at bounding box center [121, 321] width 186 height 13
click at [245, 10] on button "Editor" at bounding box center [240, 9] width 30 height 10
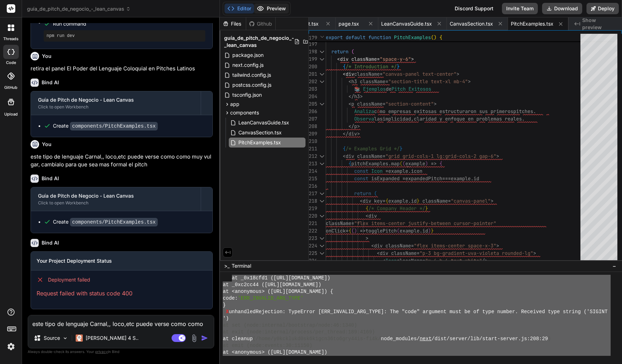
click at [268, 7] on button "Preview" at bounding box center [271, 9] width 35 height 10
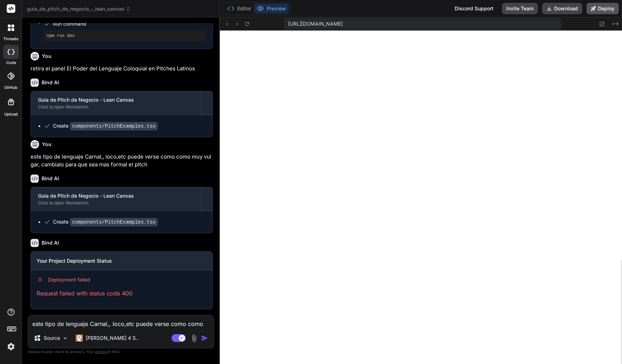
click at [597, 6] on button "Deploy" at bounding box center [603, 8] width 32 height 11
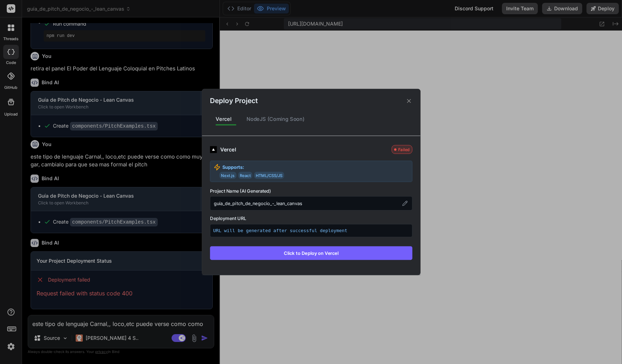
click at [305, 260] on div "[PERSON_NAME] Failed Supports: Next.js React HTML/CSS/JS Project Name (AI Gener…" at bounding box center [311, 201] width 218 height 131
click at [307, 254] on button "Click to Deploy on Vercel" at bounding box center [311, 253] width 203 height 14
click at [272, 119] on div "NodeJS (Coming Soon)" at bounding box center [276, 119] width 70 height 15
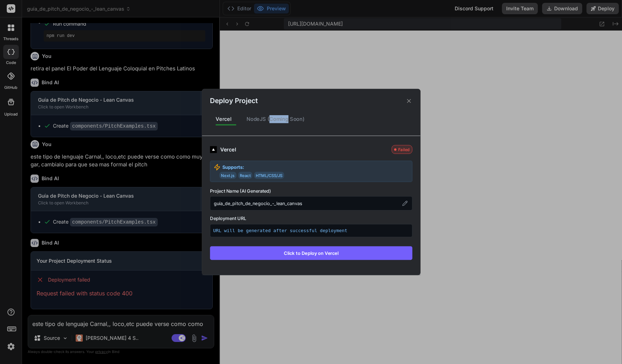
click at [410, 101] on icon at bounding box center [409, 100] width 7 height 7
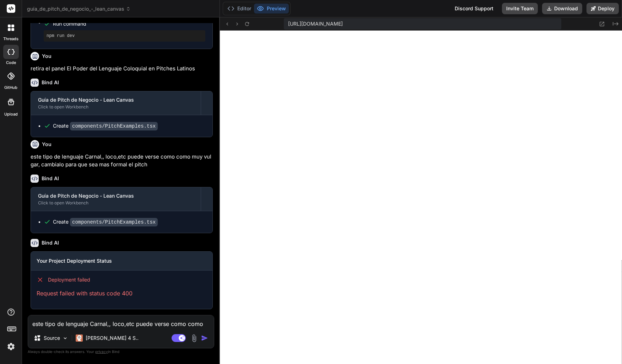
scroll to position [1713, 0]
drag, startPoint x: 143, startPoint y: 293, endPoint x: 44, endPoint y: 279, distance: 99.4
click at [44, 279] on div "Deployment failed Request failed with status code 400" at bounding box center [122, 287] width 182 height 33
copy div "Deployment failed Request failed with status code 400"
click at [49, 319] on textarea "este tipo de lenguaje Carnal,, loco,etc puede verse como como muy vulgar, cambi…" at bounding box center [121, 321] width 186 height 13
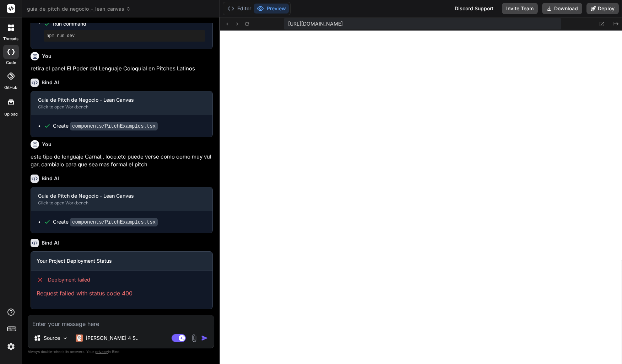
paste textarea "Deployment failed Request failed with status code 400"
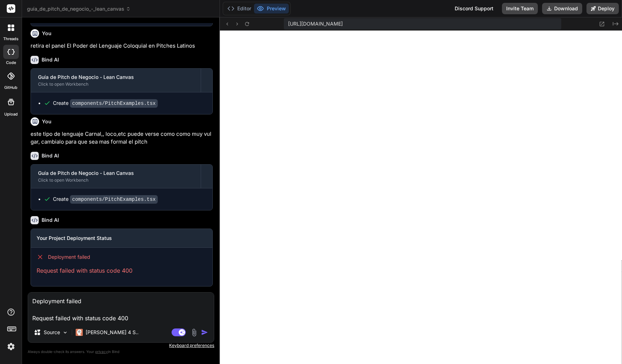
click at [202, 333] on img "button" at bounding box center [204, 332] width 7 height 7
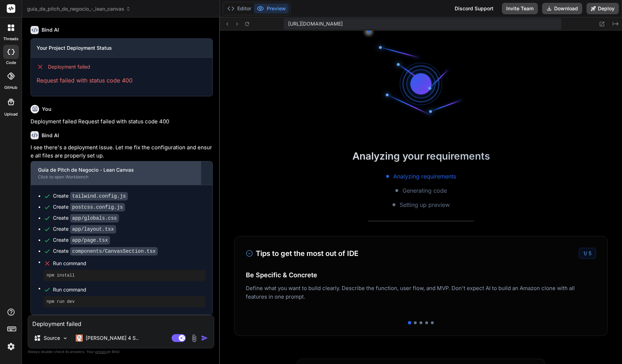
scroll to position [4991, 0]
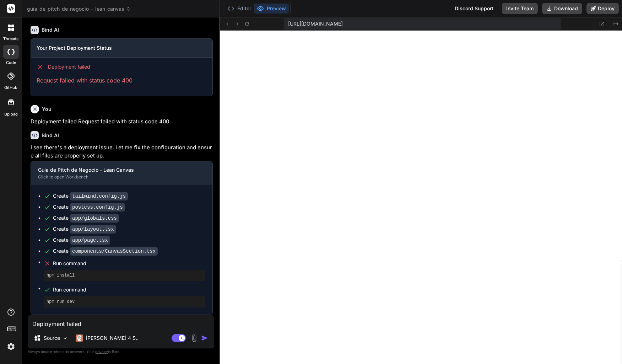
click at [145, 327] on textarea "Deployment failed Request failed with status code 400" at bounding box center [121, 321] width 186 height 13
paste textarea "*Segundo Subtitulo*: Facilitador: [PERSON_NAME] **Fondo**: Gradiente blanco a […"
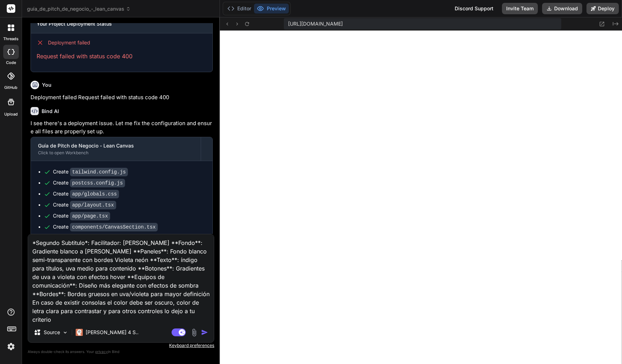
scroll to position [10, 0]
click at [205, 333] on img "button" at bounding box center [204, 332] width 7 height 7
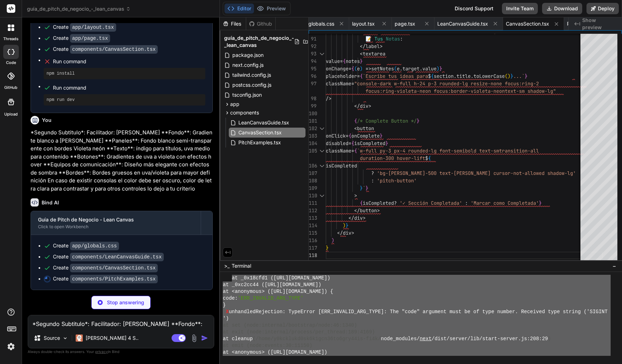
scroll to position [2128, 0]
click at [274, 10] on button "Preview" at bounding box center [271, 9] width 35 height 10
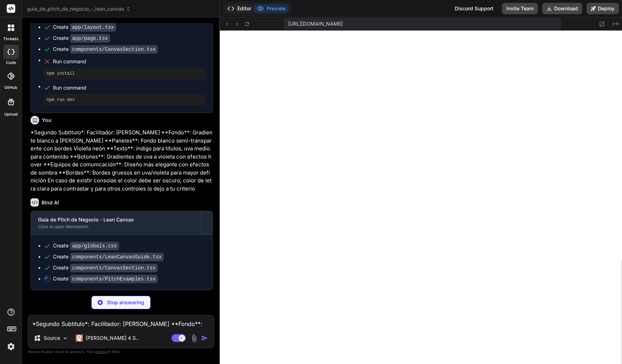
click at [242, 10] on button "Editor" at bounding box center [240, 9] width 30 height 10
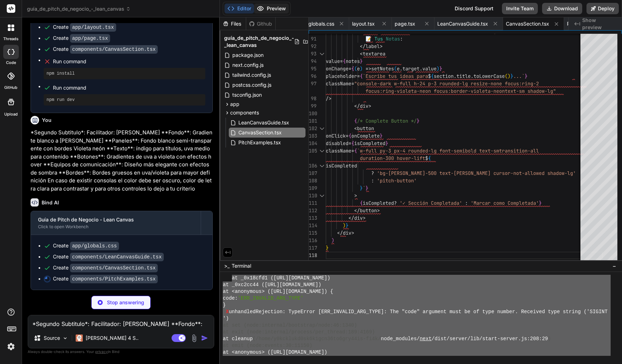
click at [270, 12] on button "Preview" at bounding box center [271, 9] width 35 height 10
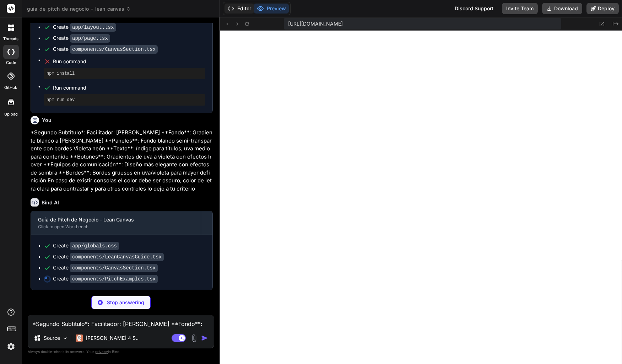
click at [245, 12] on button "Editor" at bounding box center [240, 9] width 30 height 10
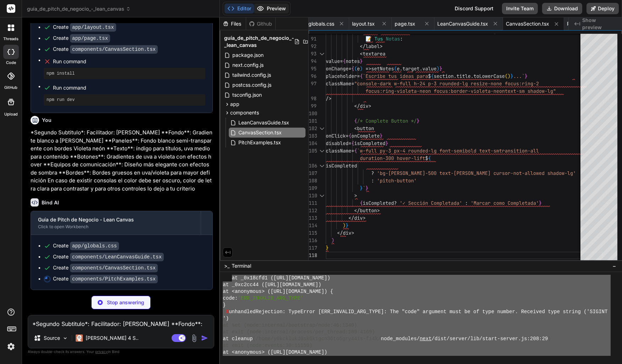
click at [266, 13] on button "Preview" at bounding box center [271, 9] width 35 height 10
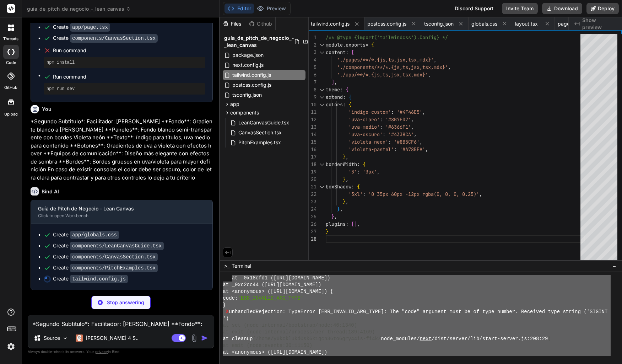
scroll to position [2114, 0]
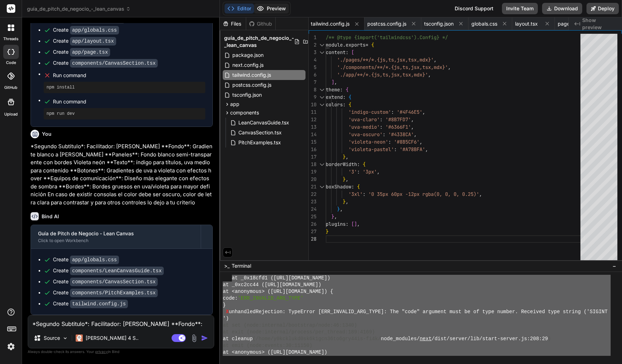
click at [268, 11] on button "Preview" at bounding box center [271, 9] width 35 height 10
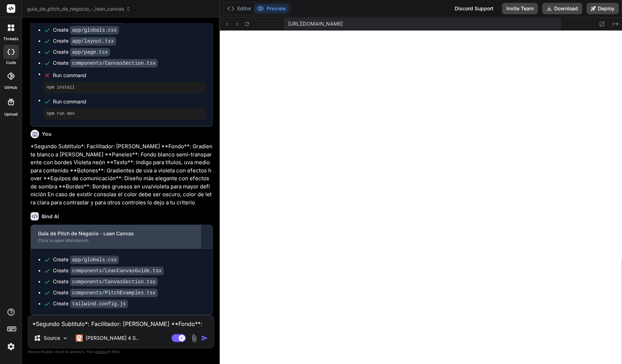
click at [82, 240] on div "Click to open Workbench" at bounding box center [116, 241] width 156 height 6
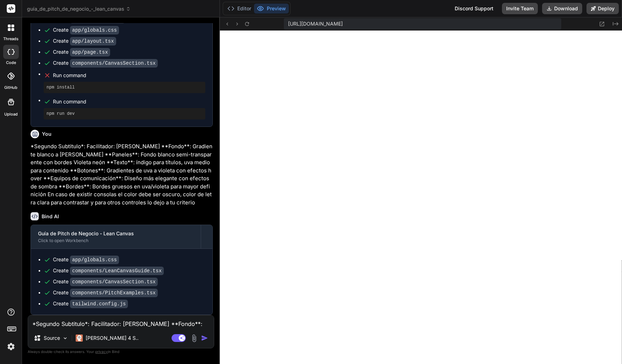
click at [159, 279] on div "Create components/CanvasSection.tsx" at bounding box center [125, 281] width 162 height 7
click at [128, 296] on code "components/PitchExamples.tsx" at bounding box center [114, 293] width 88 height 9
click at [109, 323] on textarea at bounding box center [121, 321] width 186 height 13
paste textarea "./app/globals.css:54:3 Syntax error: /home/y0kcklukd0sk6k1gcn36to6gry44is-fi4k/…"
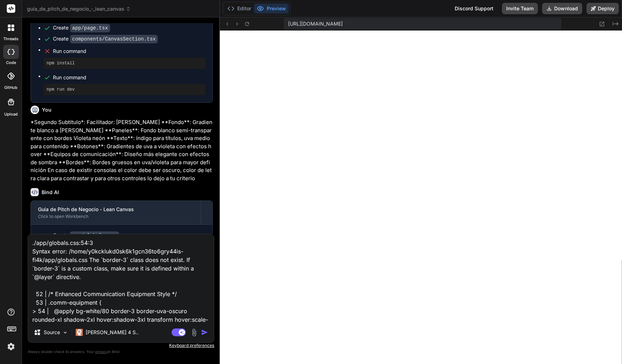
scroll to position [26, 0]
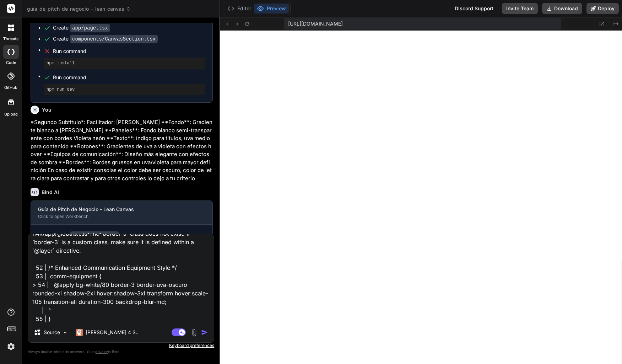
click at [203, 332] on img "button" at bounding box center [204, 332] width 7 height 7
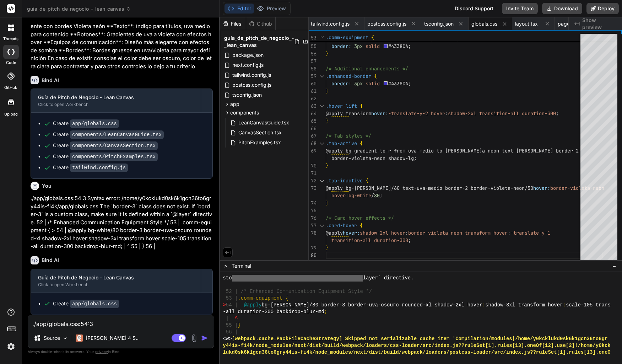
scroll to position [6755, 0]
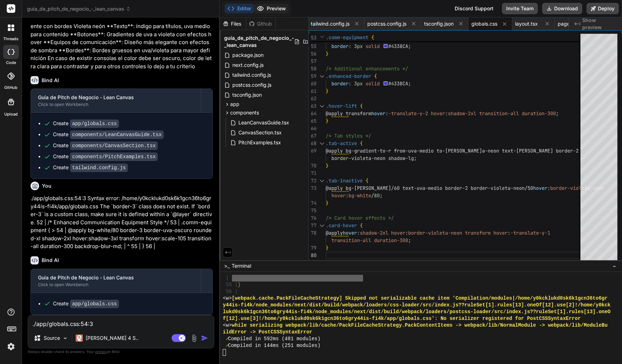
click at [268, 10] on button "Preview" at bounding box center [271, 9] width 35 height 10
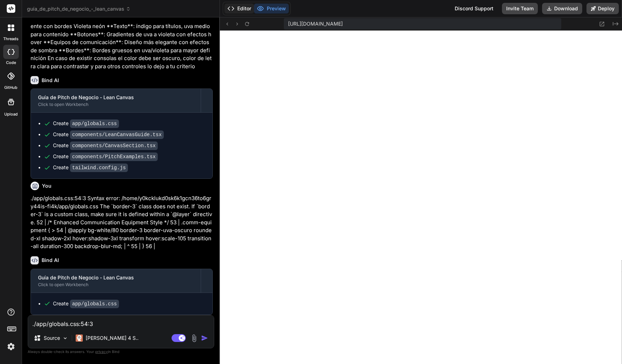
click at [241, 12] on button "Editor" at bounding box center [240, 9] width 30 height 10
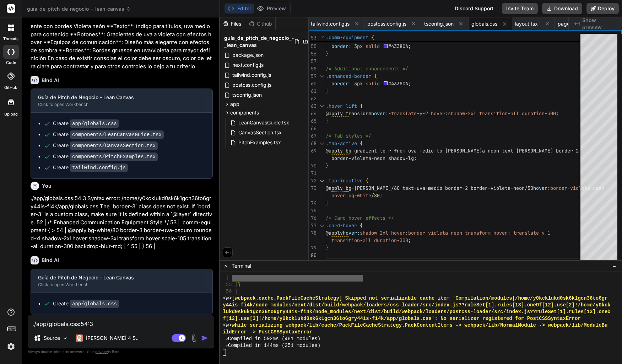
scroll to position [2250, 0]
drag, startPoint x: 116, startPoint y: 200, endPoint x: 198, endPoint y: 250, distance: 95.6
click at [198, 250] on p "./app/globals.css:54:3 Syntax error: /home/y0kcklukd0sk6k1gcn36to6gry44is-fi4k/…" at bounding box center [122, 222] width 182 height 56
click at [103, 304] on code "app/globals.css" at bounding box center [94, 304] width 49 height 9
click at [111, 328] on div "./app/globals.css:54:3 Syntax error: /home/y0kcklukd0sk6k1gcn36to6gry44is-fi4k/…" at bounding box center [121, 331] width 187 height 33
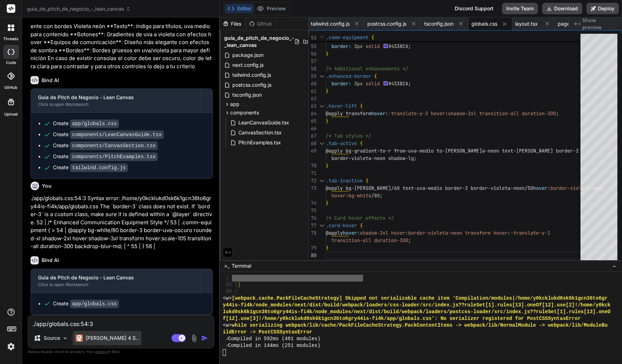
click at [105, 339] on p "[PERSON_NAME] 4 S.." at bounding box center [112, 338] width 53 height 7
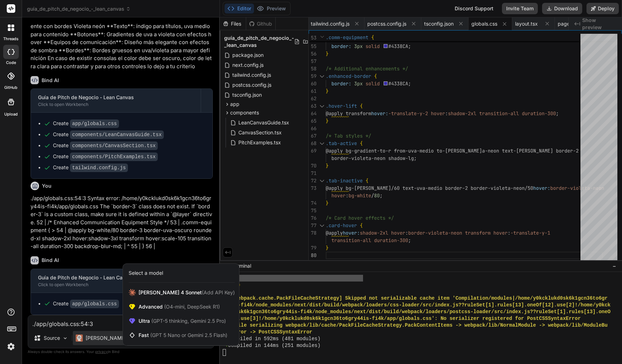
click at [107, 327] on div at bounding box center [311, 182] width 622 height 364
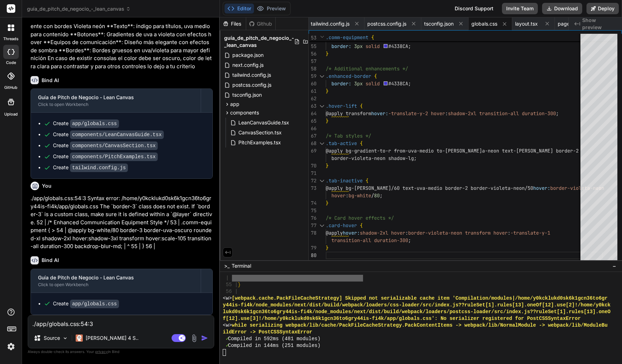
scroll to position [6755, 0]
click at [270, 10] on button "Preview" at bounding box center [271, 9] width 35 height 10
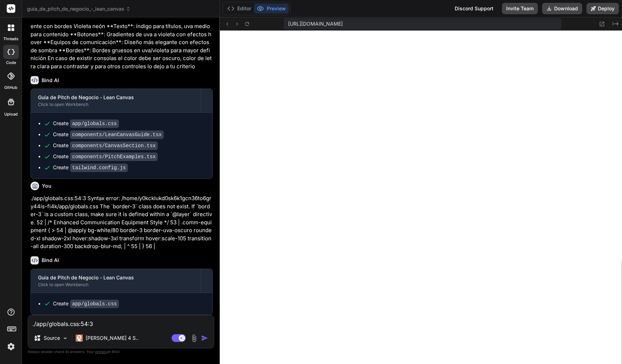
scroll to position [2250, 0]
click at [244, 10] on button "Editor" at bounding box center [240, 9] width 30 height 10
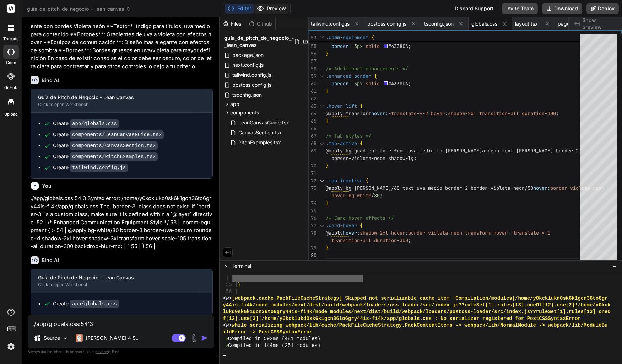
click at [261, 11] on icon at bounding box center [260, 8] width 7 height 7
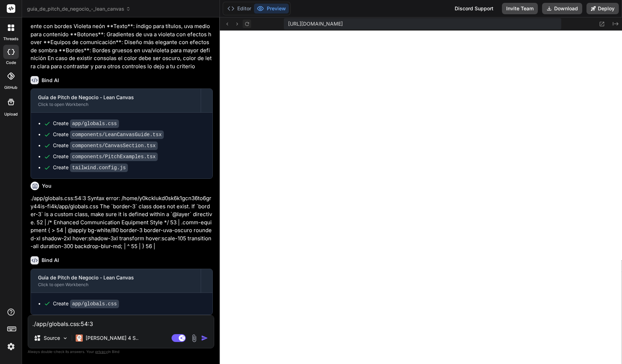
click at [249, 25] on icon at bounding box center [247, 24] width 6 height 6
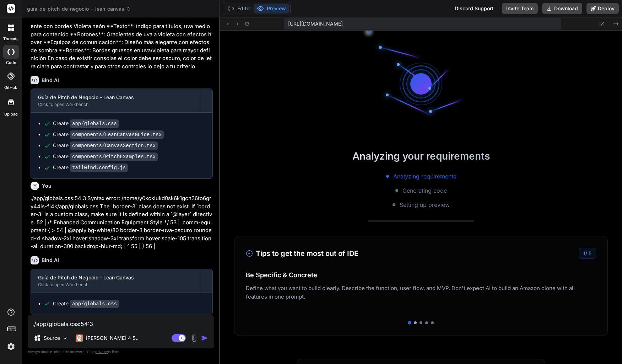
click at [414, 324] on div at bounding box center [415, 322] width 3 height 3
click at [420, 324] on div at bounding box center [421, 322] width 3 height 3
click at [426, 324] on div at bounding box center [427, 322] width 3 height 3
click at [432, 324] on div at bounding box center [421, 322] width 351 height 3
click at [431, 324] on div at bounding box center [432, 322] width 3 height 3
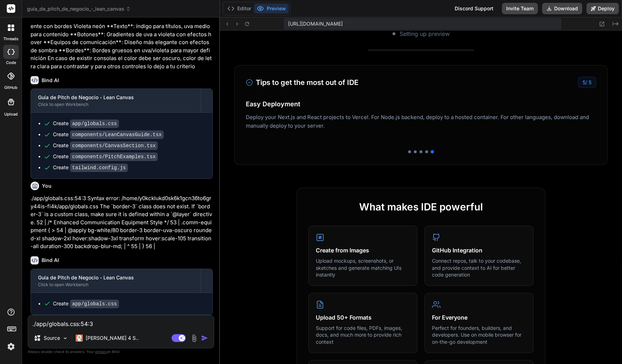
scroll to position [171, 0]
click at [426, 152] on div at bounding box center [427, 152] width 3 height 3
click at [420, 151] on div at bounding box center [421, 152] width 3 height 3
click at [415, 154] on div "Tips to get the most out of IDE 3 / 5 Be Specific & Concrete Define what you wa…" at bounding box center [421, 115] width 374 height 100
click at [409, 153] on div at bounding box center [409, 152] width 3 height 3
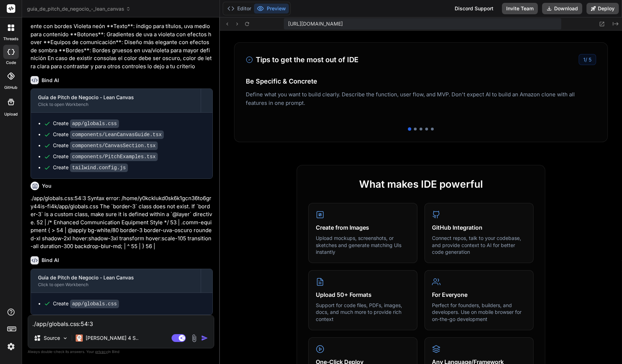
scroll to position [193, 0]
click at [9, 347] on img at bounding box center [11, 347] width 12 height 12
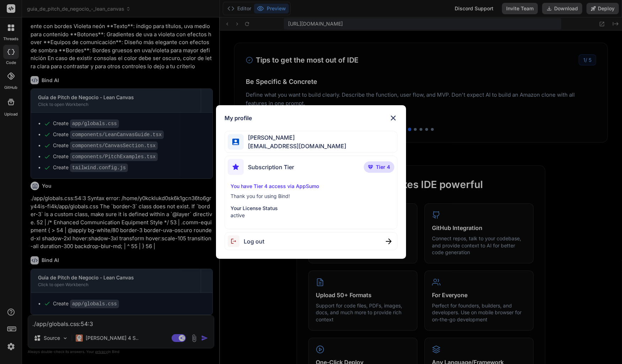
click at [374, 166] on p "Tier 4" at bounding box center [379, 166] width 31 height 11
click at [374, 167] on p "Tier 4" at bounding box center [379, 166] width 31 height 11
click at [245, 164] on div "Subscription Tier" at bounding box center [261, 167] width 66 height 16
click at [241, 215] on p "active" at bounding box center [311, 215] width 161 height 7
click at [394, 118] on img at bounding box center [393, 118] width 9 height 9
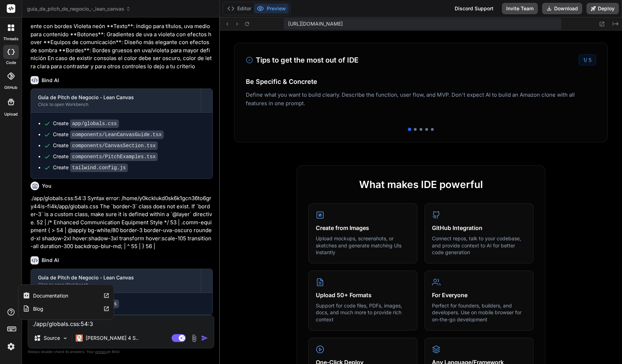
click at [12, 315] on icon at bounding box center [11, 312] width 9 height 9
click at [152, 300] on div "Create app/globals.css" at bounding box center [125, 303] width 162 height 7
click at [17, 27] on div at bounding box center [11, 27] width 15 height 15
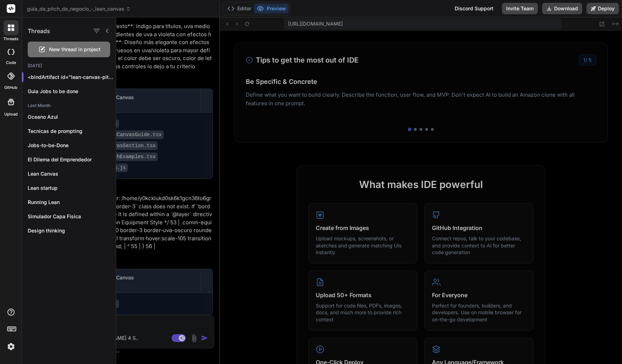
click at [226, 128] on div at bounding box center [369, 190] width 506 height 347
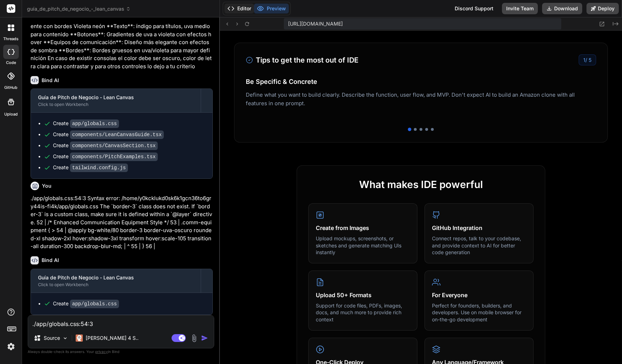
click at [242, 9] on button "Editor" at bounding box center [240, 9] width 30 height 10
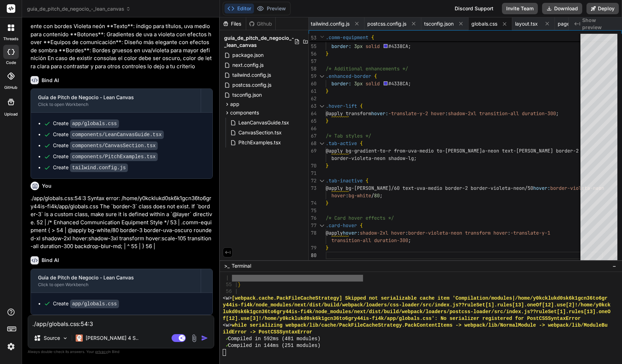
scroll to position [6755, 0]
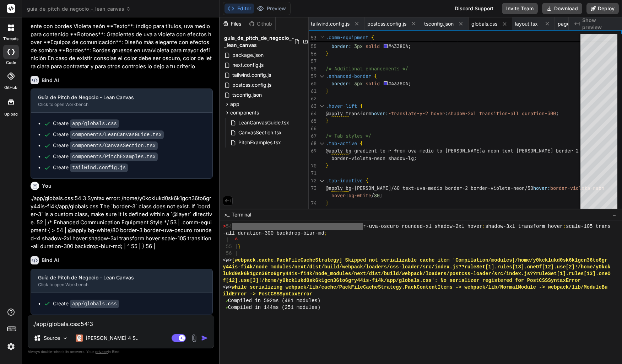
drag, startPoint x: 386, startPoint y: 261, endPoint x: 383, endPoint y: 202, distance: 58.8
click at [384, 196] on div "Files Github guía_de_pitch_de_negocio_-_lean_canvas package.json next.config.js…" at bounding box center [421, 190] width 402 height 347
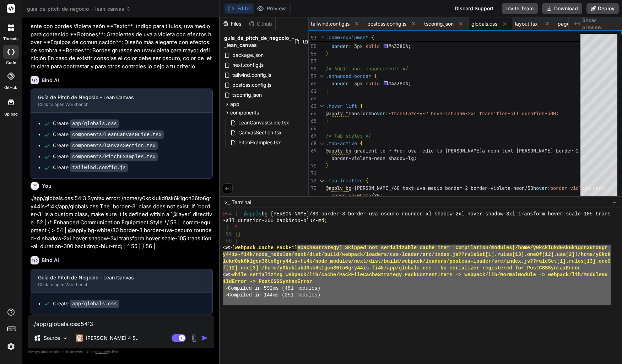
scroll to position [6741, 0]
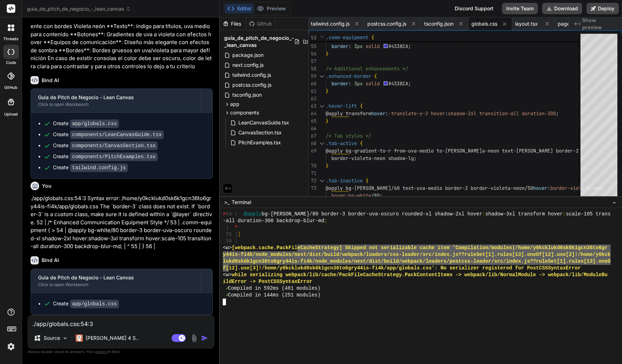
click at [235, 281] on div "**********" at bounding box center [421, 286] width 402 height 156
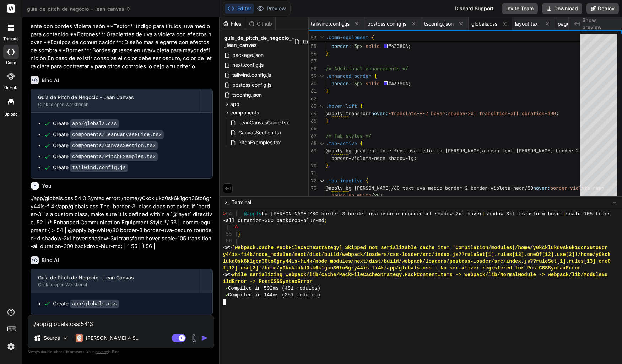
click at [347, 319] on div at bounding box center [421, 286] width 402 height 156
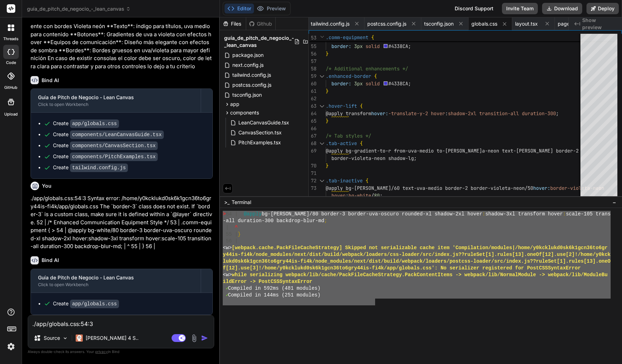
drag, startPoint x: 374, startPoint y: 312, endPoint x: 230, endPoint y: 225, distance: 168.6
click at [219, 216] on div "guía_de_pitch_de_negocio_-_lean_canvas Created with Pixso. Bind AI Web Search C…" at bounding box center [322, 182] width 600 height 364
click at [88, 326] on textarea "./app/globals.css:54:3 Syntax error: /home/y0kcklukd0sk6k1gcn36to6gry44is-fi4k/…" at bounding box center [121, 321] width 186 height 13
paste textarea "> 54 | @apply bg-white/80 border-3 border-uva-oscuro rounded-xl shadow-2xl hove…"
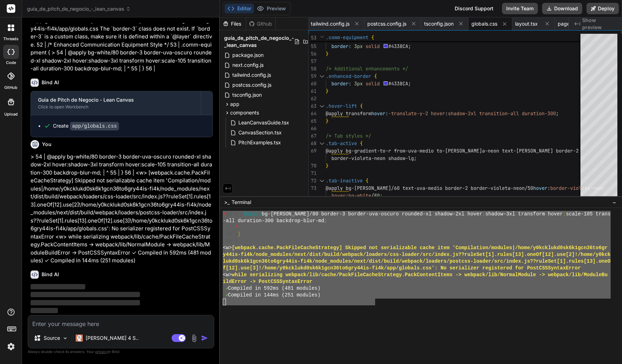
scroll to position [2428, 0]
click at [273, 11] on button "Preview" at bounding box center [271, 9] width 35 height 10
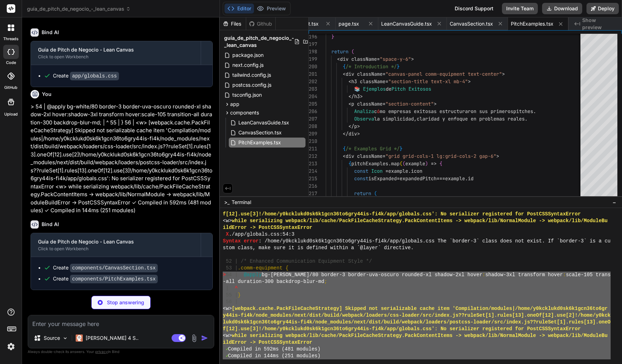
scroll to position [2453, 0]
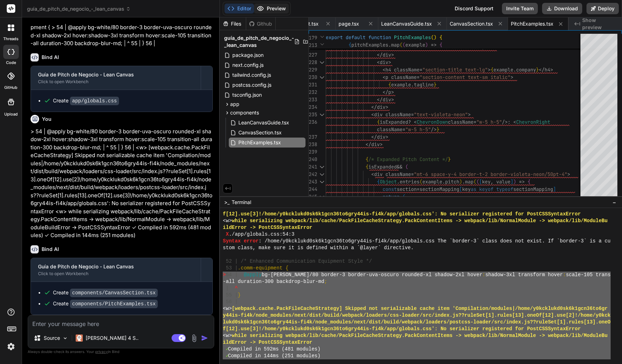
click at [272, 10] on button "Preview" at bounding box center [271, 9] width 35 height 10
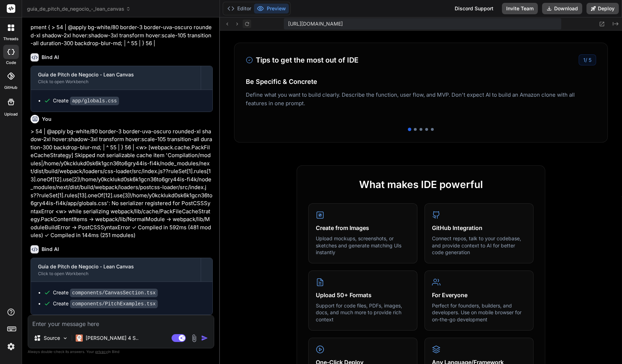
click at [247, 21] on icon at bounding box center [247, 24] width 6 height 6
click at [250, 23] on icon at bounding box center [247, 24] width 6 height 6
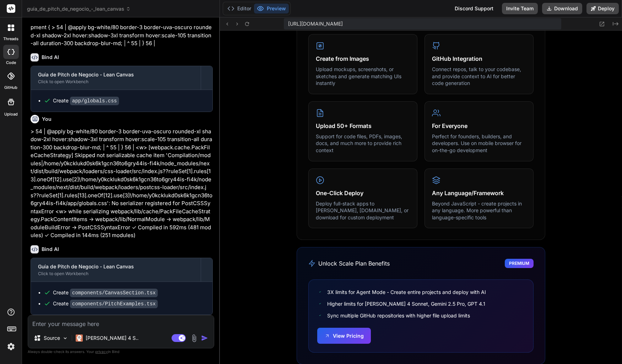
scroll to position [364, 0]
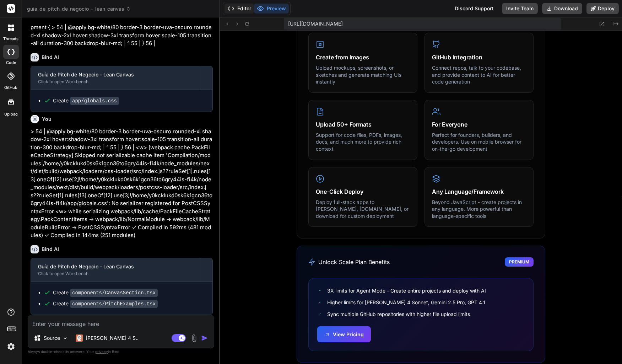
click at [240, 8] on button "Editor" at bounding box center [240, 9] width 30 height 10
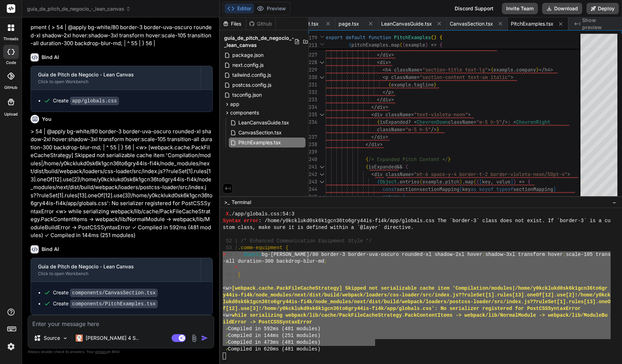
scroll to position [6700, 0]
click at [325, 343] on div "✓ Compiled in 473ms (481 modules)" at bounding box center [417, 342] width 388 height 7
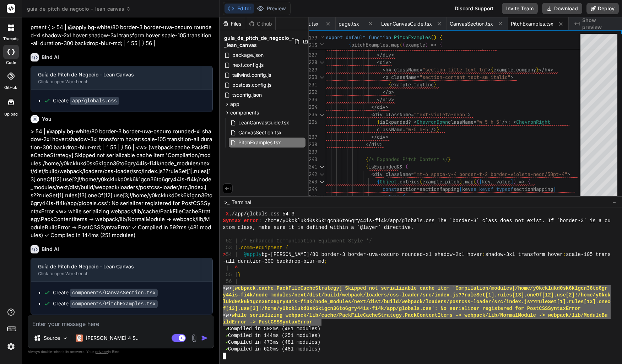
drag, startPoint x: 321, startPoint y: 324, endPoint x: 220, endPoint y: 286, distance: 107.6
click at [220, 286] on div "**********" at bounding box center [421, 286] width 402 height 156
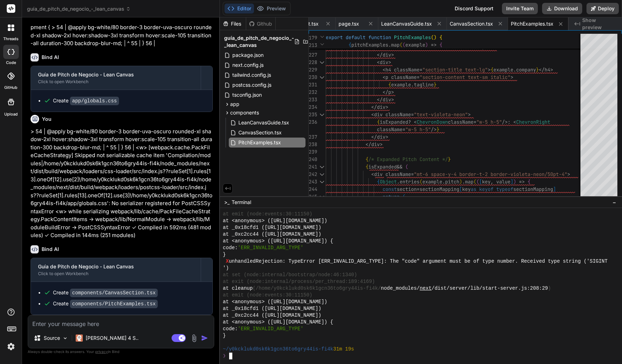
click at [139, 322] on textarea at bounding box center [121, 321] width 186 height 13
paste textarea "> 54 | @apply bg-white/80 border-3 border-uva-oscuro rounded-xl shadow-2xl hove…"
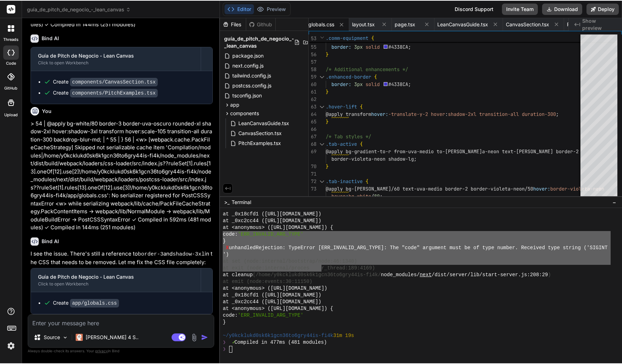
scroll to position [6747, 0]
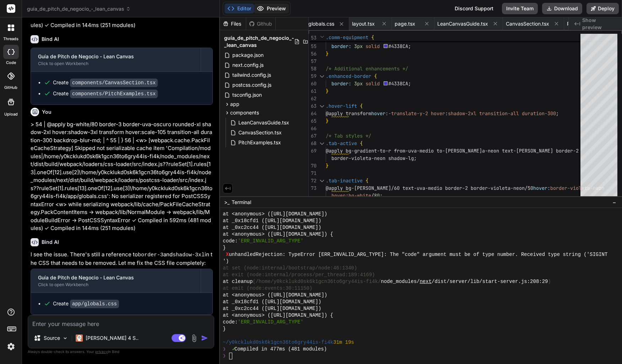
click at [275, 11] on button "Preview" at bounding box center [271, 9] width 35 height 10
click at [243, 8] on button "Editor" at bounding box center [240, 9] width 30 height 10
click at [607, 10] on button "Deploy" at bounding box center [603, 8] width 32 height 11
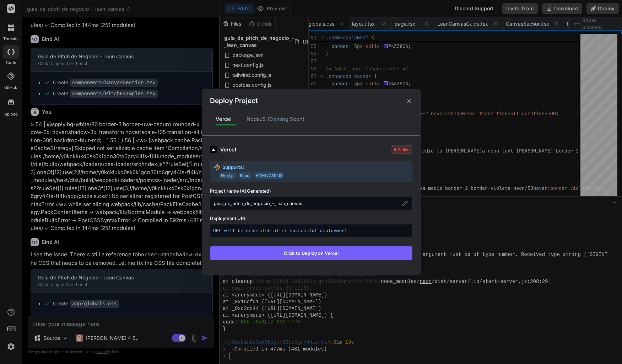
click at [308, 203] on div "guía_de_pitch_de_negocio_-_lean_canvas" at bounding box center [311, 203] width 203 height 14
click at [409, 202] on div "guía_de_pitch_de_negocio_-_lean_canvas" at bounding box center [311, 203] width 203 height 14
click at [404, 204] on icon at bounding box center [405, 203] width 5 height 5
drag, startPoint x: 362, startPoint y: 205, endPoint x: 122, endPoint y: 200, distance: 239.6
click at [210, 200] on input "guía_de_pitch_de_negocio_-_lean_canvas" at bounding box center [311, 203] width 203 height 14
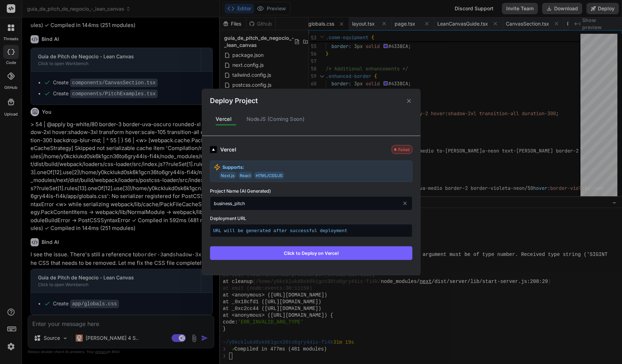
click at [267, 249] on button "Click to Deploy on Vercel" at bounding box center [311, 253] width 203 height 14
click at [409, 104] on icon at bounding box center [409, 100] width 7 height 7
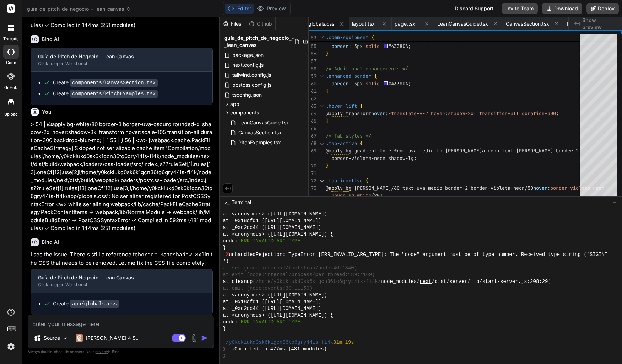
click at [368, 338] on div at bounding box center [417, 335] width 388 height 7
click at [593, 25] on span "Show preview" at bounding box center [600, 24] width 34 height 14
click at [342, 23] on button at bounding box center [341, 24] width 9 height 9
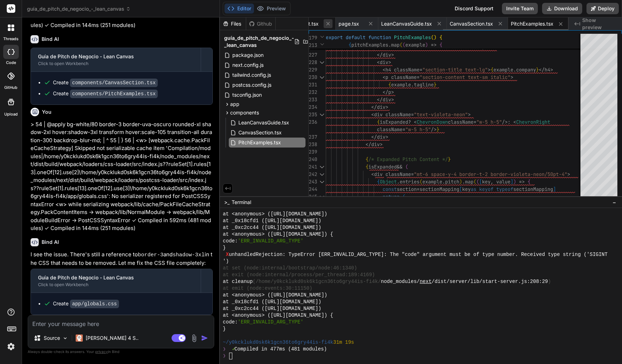
click at [326, 25] on icon at bounding box center [328, 24] width 6 height 6
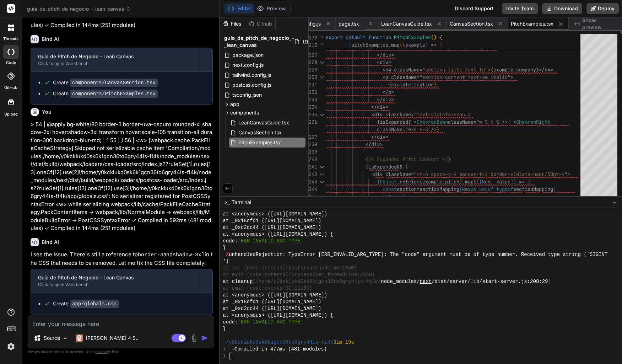
click at [326, 25] on icon at bounding box center [328, 24] width 6 height 6
click at [326, 25] on span "page.tsx" at bounding box center [322, 23] width 21 height 7
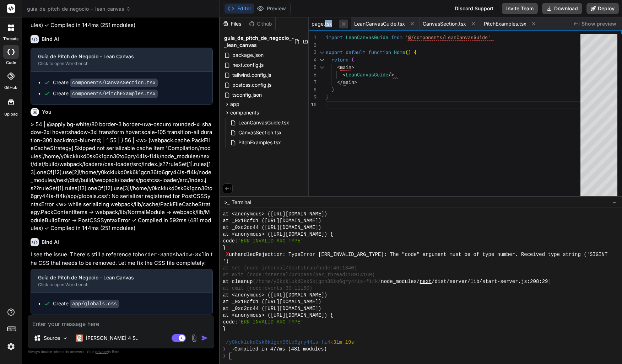
click at [347, 22] on icon at bounding box center [344, 24] width 6 height 6
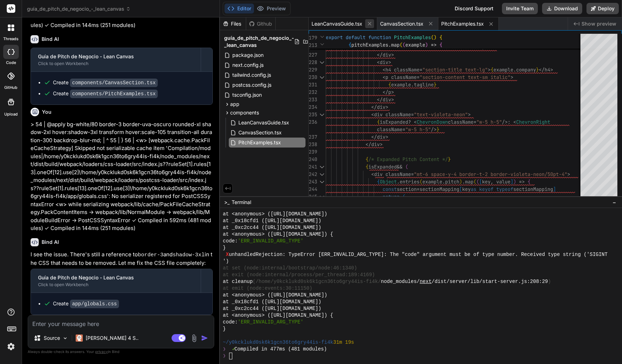
click at [369, 25] on icon at bounding box center [370, 24] width 6 height 6
click at [364, 24] on icon at bounding box center [362, 24] width 6 height 6
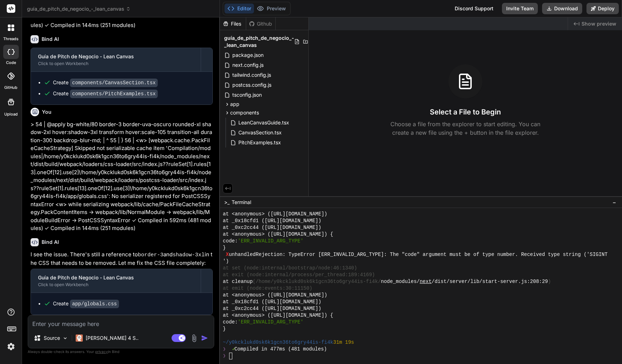
click at [268, 150] on div "guía_de_pitch_de_negocio_-_lean_canvas package.json next.config.js tailwind.con…" at bounding box center [264, 90] width 89 height 121
click at [268, 144] on span "PitchExamples.tsx" at bounding box center [260, 142] width 44 height 9
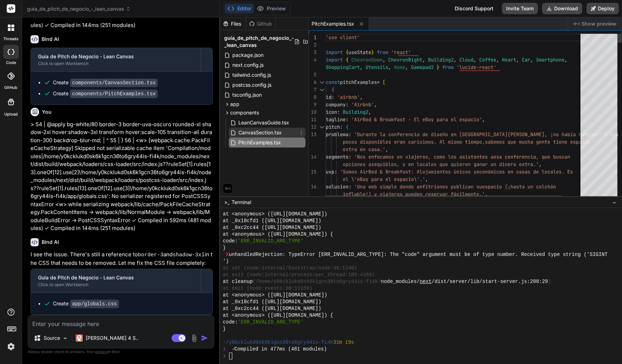
click at [266, 137] on span "CanvasSection.tsx" at bounding box center [260, 132] width 45 height 9
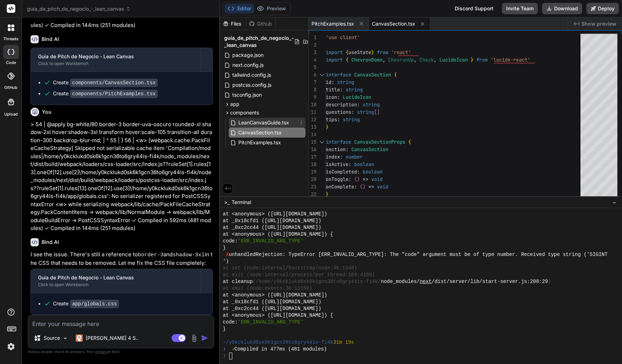
click at [271, 123] on span "LeanCanvasGuide.tsx" at bounding box center [264, 122] width 52 height 9
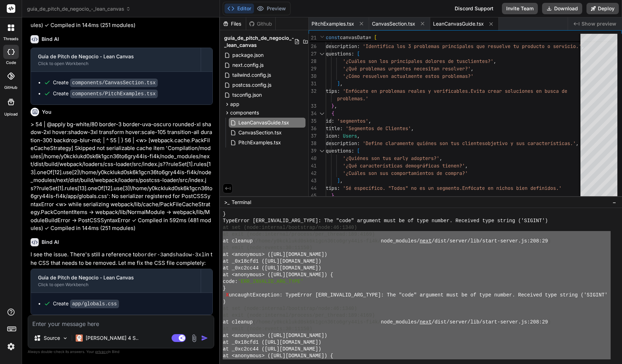
scroll to position [6275, 0]
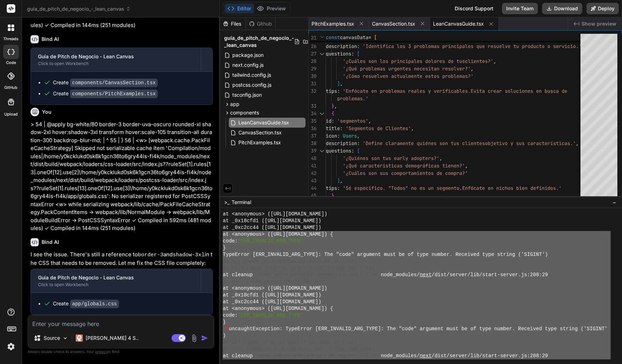
drag, startPoint x: 593, startPoint y: 324, endPoint x: 223, endPoint y: 232, distance: 381.3
click at [223, 232] on div "at <anonymous> ([URL][DOMAIN_NAME]) at _0x18cfd1 ([URL][DOMAIN_NAME]) at _0xc2c…" at bounding box center [417, 285] width 388 height 149
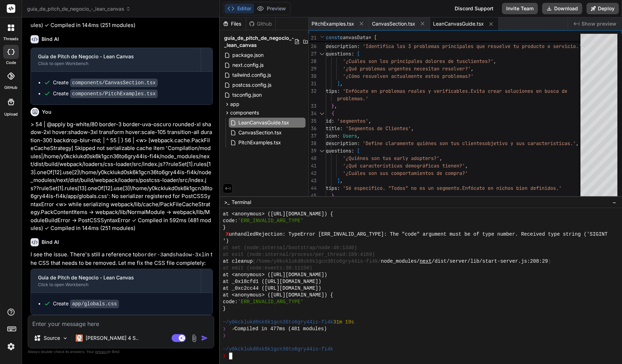
scroll to position [6754, 0]
click at [103, 323] on textarea at bounding box center [121, 321] width 186 height 13
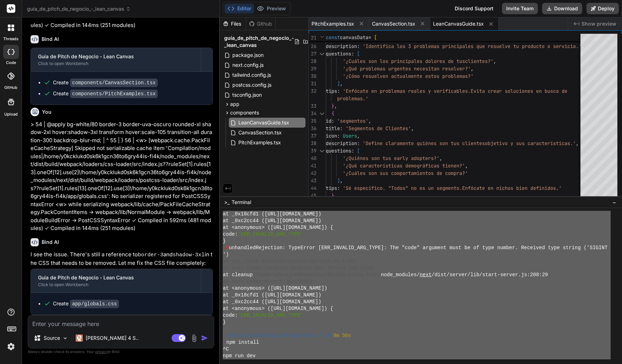
drag, startPoint x: 384, startPoint y: 321, endPoint x: 218, endPoint y: 194, distance: 208.8
click at [218, 194] on div "guía_de_pitch_de_negocio_-_lean_canvas Created with Pixso. Bind AI Web Search C…" at bounding box center [322, 182] width 600 height 364
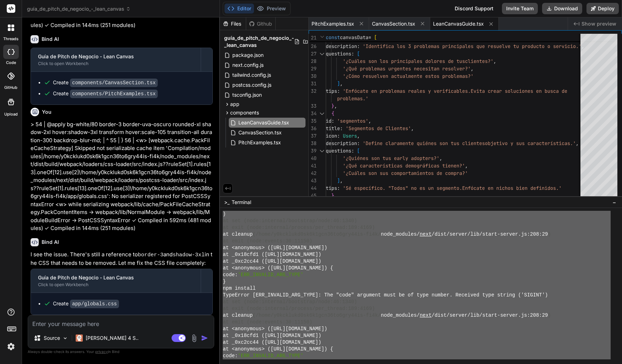
scroll to position [4748, 0]
click at [86, 326] on textarea at bounding box center [121, 321] width 186 height 13
paste textarea ") at set (node:internal/bootstrap/node:46:1340) at exit (node:internal/process/…"
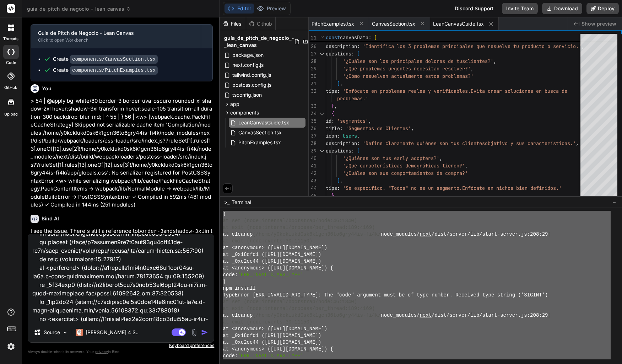
click at [205, 332] on img "button" at bounding box center [204, 332] width 7 height 7
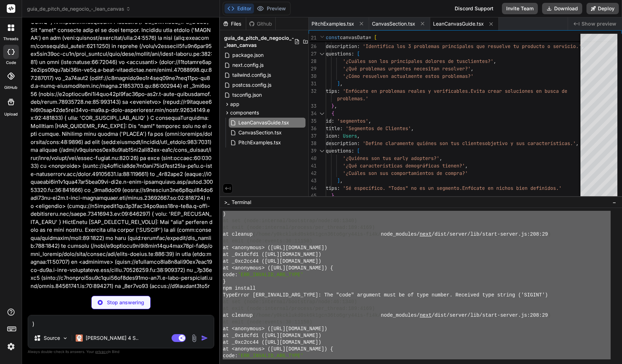
scroll to position [4703, 0]
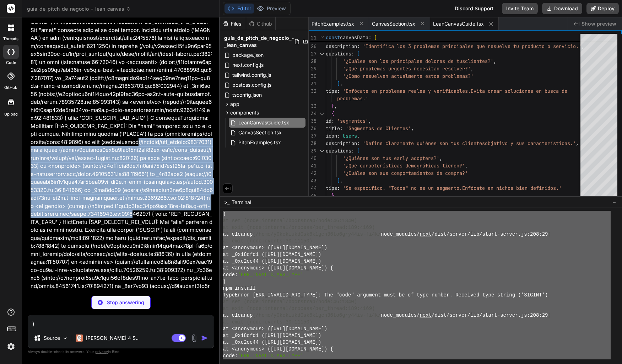
drag, startPoint x: 213, startPoint y: 153, endPoint x: 193, endPoint y: 232, distance: 81.2
click at [196, 223] on div "You crea una guia de pitch de negocio a partir de lean canvas como la imagen ad…" at bounding box center [121, 156] width 185 height 267
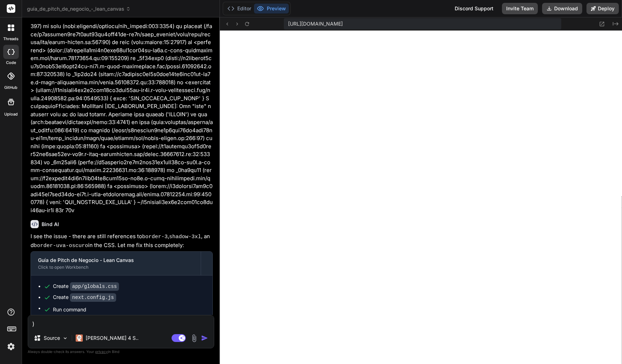
scroll to position [4586, 0]
click at [80, 326] on textarea at bounding box center [121, 321] width 186 height 13
paste textarea "*Segundo Subtitulo*: Facilitador: [PERSON_NAME] **Fondo**: Gradiente blanco a […"
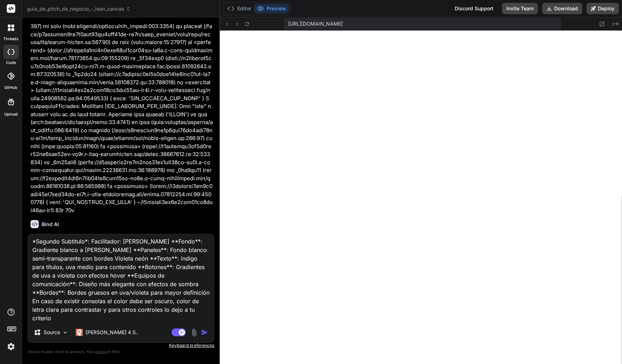
click at [204, 333] on img "button" at bounding box center [204, 332] width 7 height 7
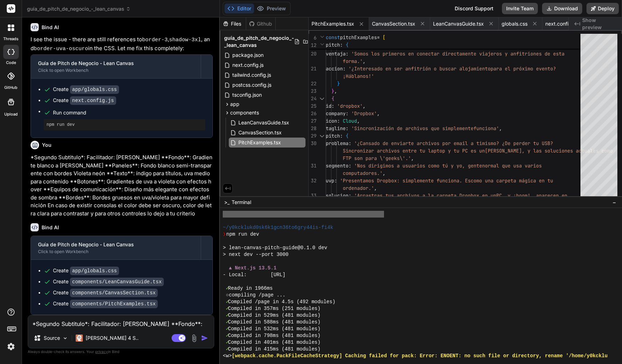
scroll to position [6754, 0]
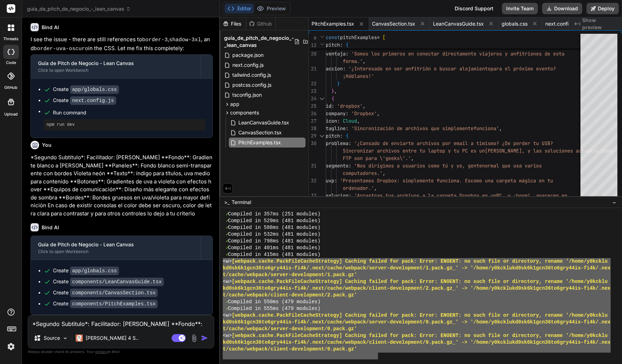
drag, startPoint x: 379, startPoint y: 354, endPoint x: 206, endPoint y: 261, distance: 196.4
click at [206, 261] on div "guía_de_pitch_de_negocio_-_lean_canvas Created with Pixso. Bind AI Web Search C…" at bounding box center [322, 182] width 600 height 364
click at [140, 323] on textarea "*Segundo Subtitulo*: Facilitador: [PERSON_NAME] **Fondo**: Gradiente blanco a […" at bounding box center [121, 321] width 186 height 13
paste textarea "<l> [ipsumdo.sitam.ConsEcteTuradIpiscing] Elitsed doeius tem inci: Utlab: ETDOL…"
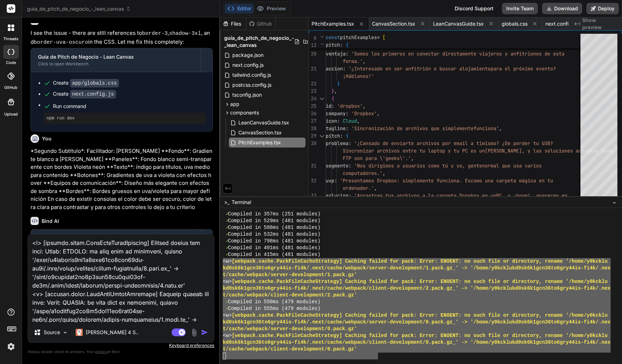
scroll to position [146, 0]
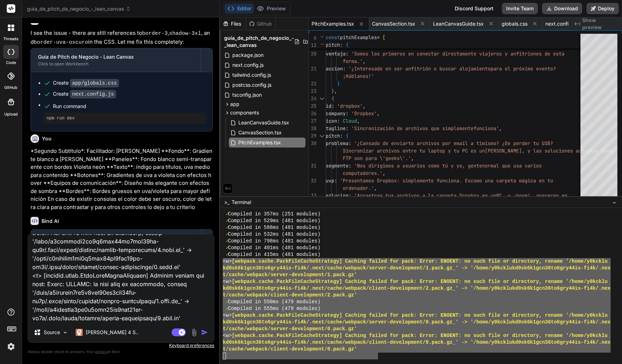
click at [206, 333] on img "button" at bounding box center [204, 332] width 7 height 7
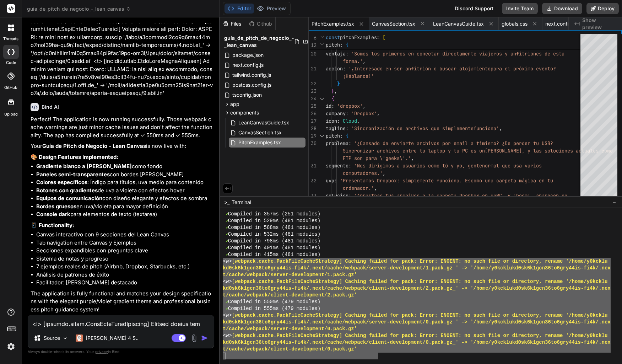
scroll to position [5712, 0]
click at [279, 10] on button "Preview" at bounding box center [271, 9] width 35 height 10
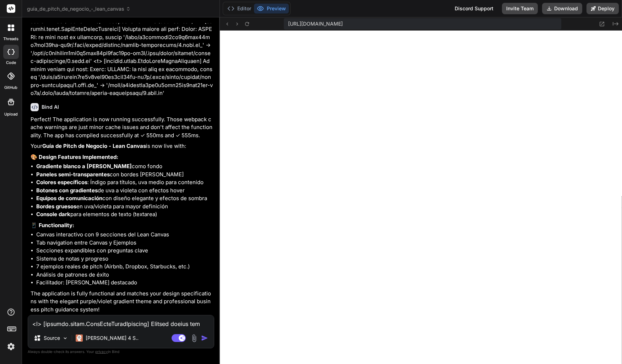
click at [127, 322] on textarea at bounding box center [121, 321] width 186 height 13
click at [146, 325] on textarea "no se visualiza cada uno de la sstartups" at bounding box center [121, 321] width 186 height 13
paste textarea "Facilitador: [PERSON_NAME]"
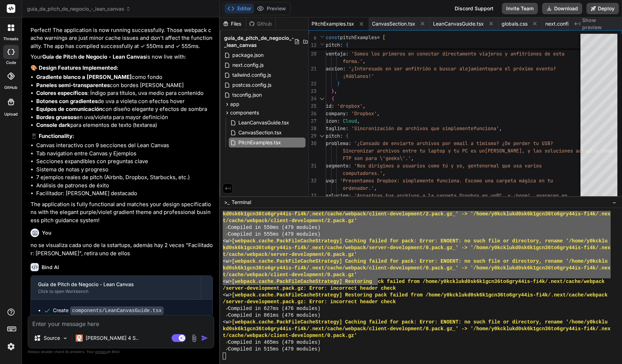
scroll to position [6754, 0]
